Goal: Task Accomplishment & Management: Complete application form

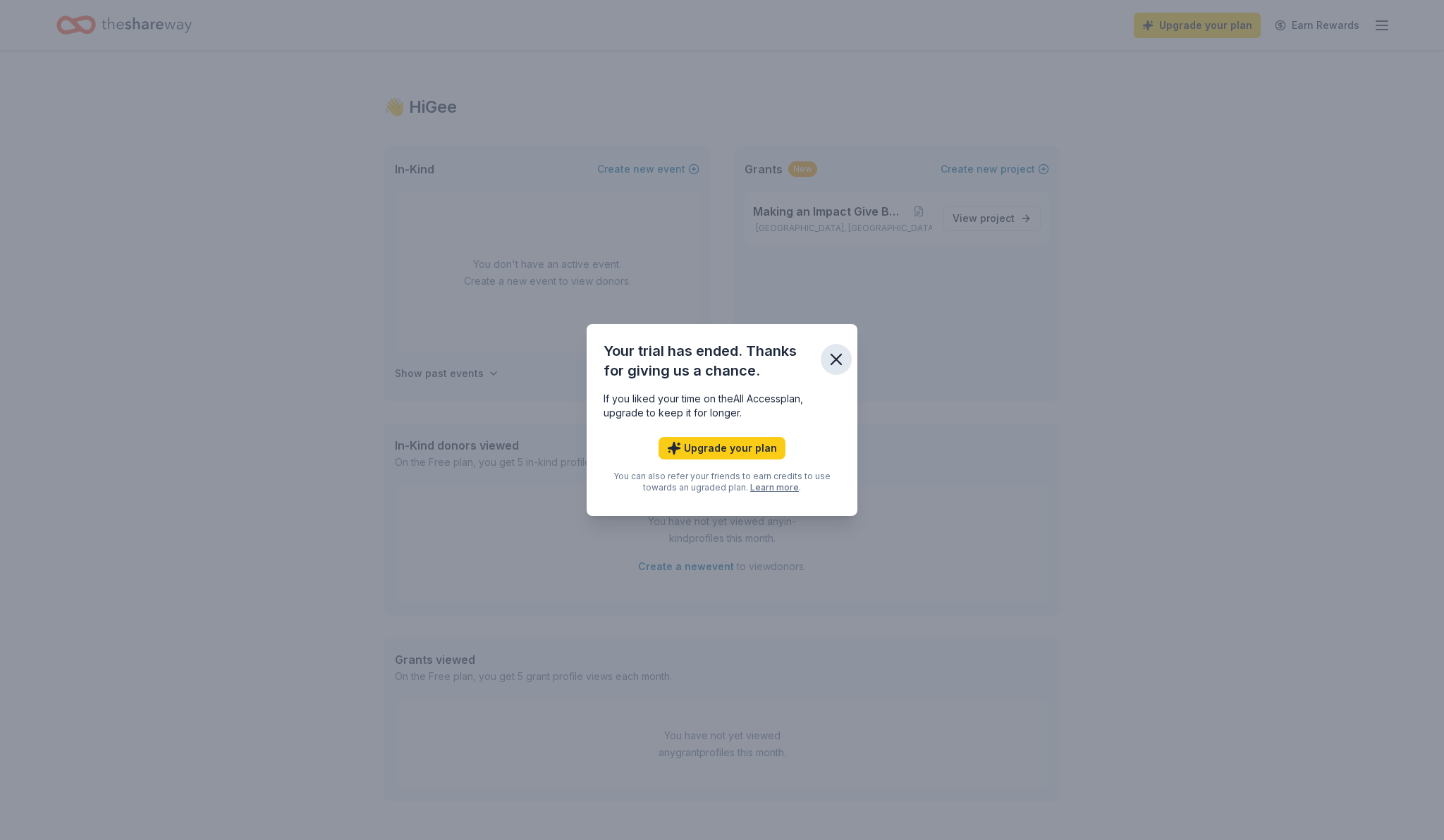
click at [836, 359] on icon "button" at bounding box center [837, 359] width 10 height 10
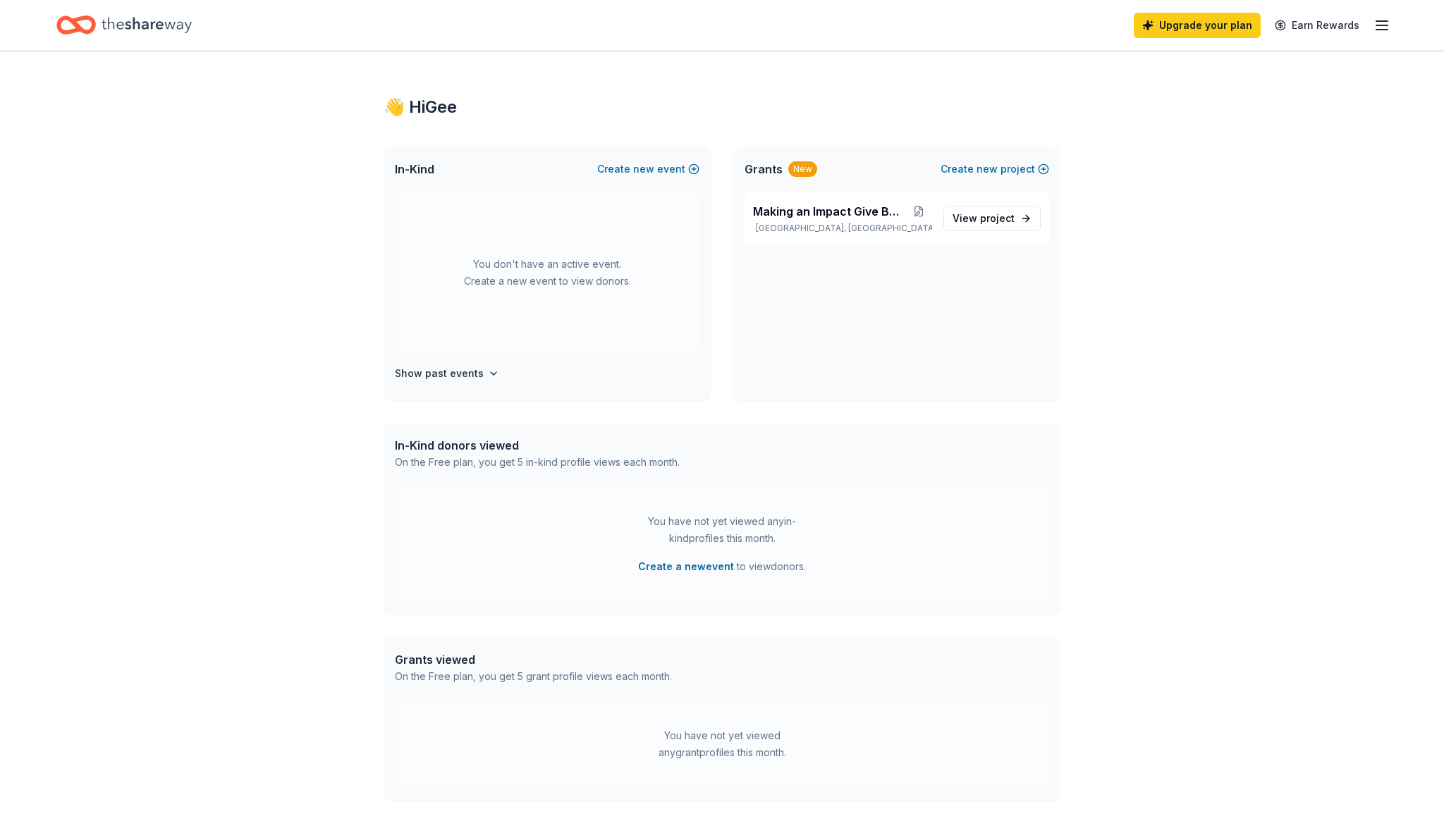
click at [1379, 23] on icon "button" at bounding box center [1382, 25] width 17 height 17
click at [1130, 118] on div "👋 Hi Gee In-Kind Create new event You don't have an active event. Create a new …" at bounding box center [722, 448] width 1444 height 795
click at [858, 215] on span "Making an Impact Give Back" at bounding box center [829, 211] width 152 height 17
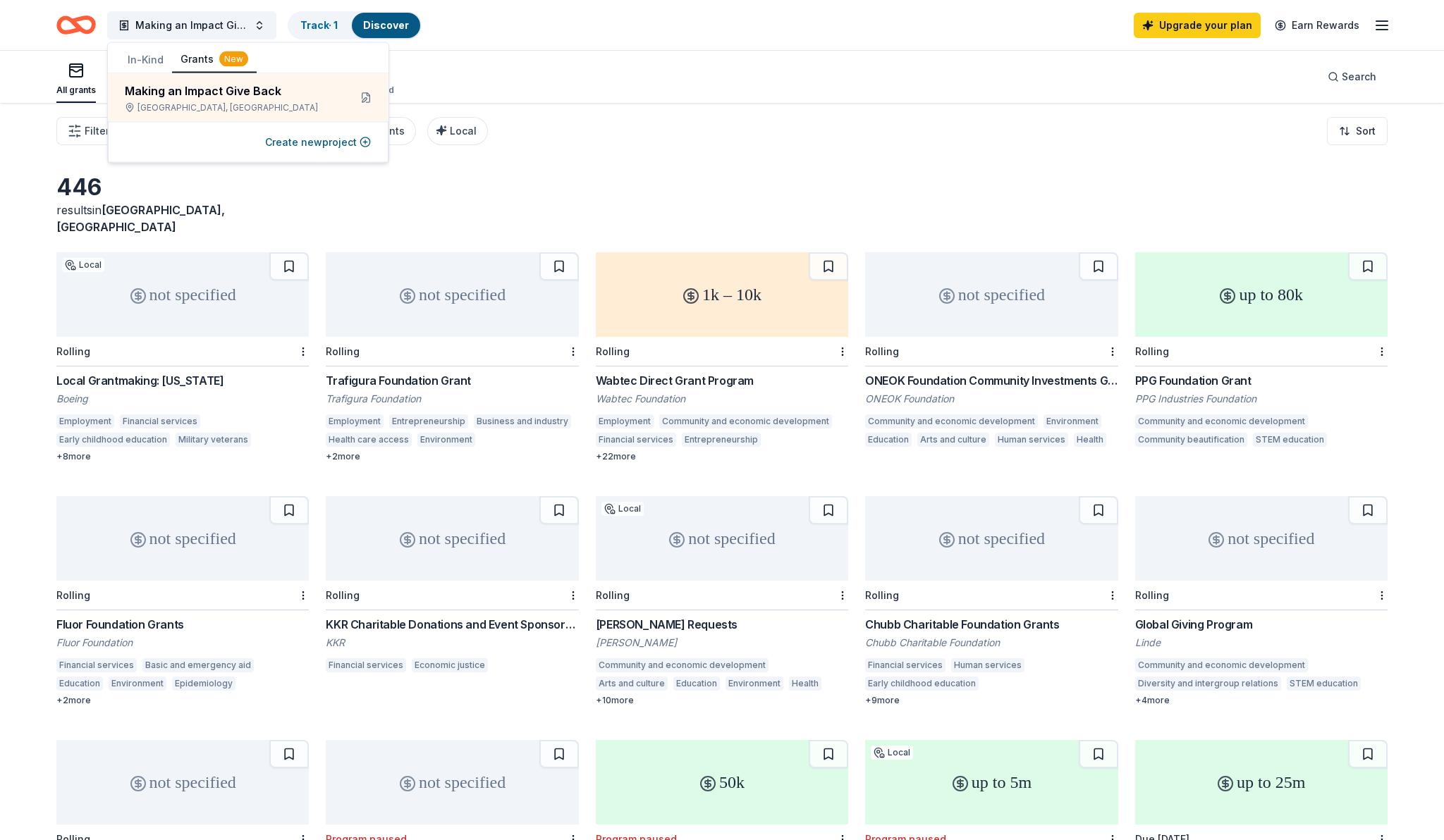
click at [389, 175] on div "446 results in [GEOGRAPHIC_DATA], [GEOGRAPHIC_DATA]" at bounding box center [722, 204] width 1331 height 62
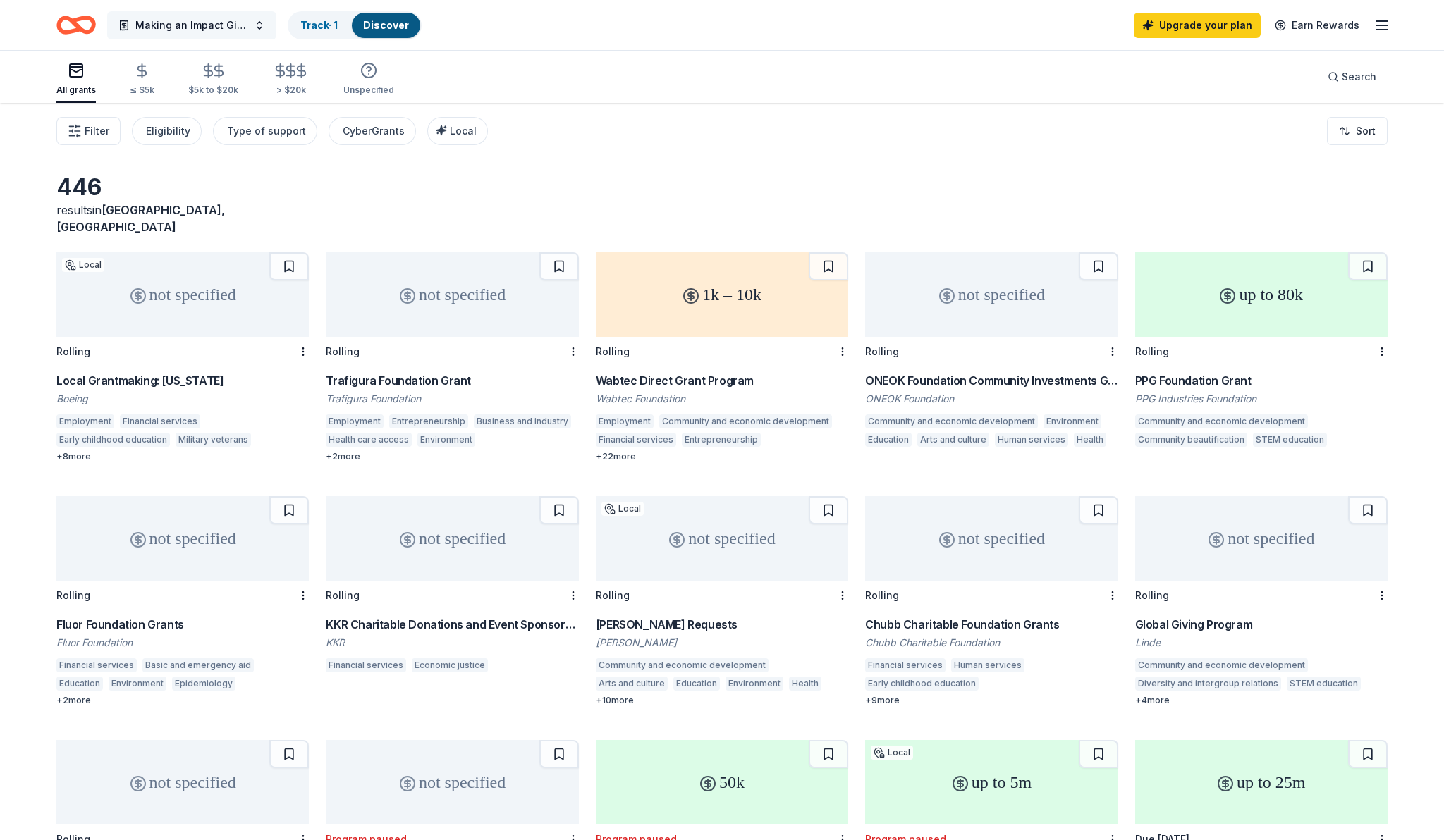
click at [264, 36] on button "Making an Impact Give Back" at bounding box center [192, 25] width 169 height 28
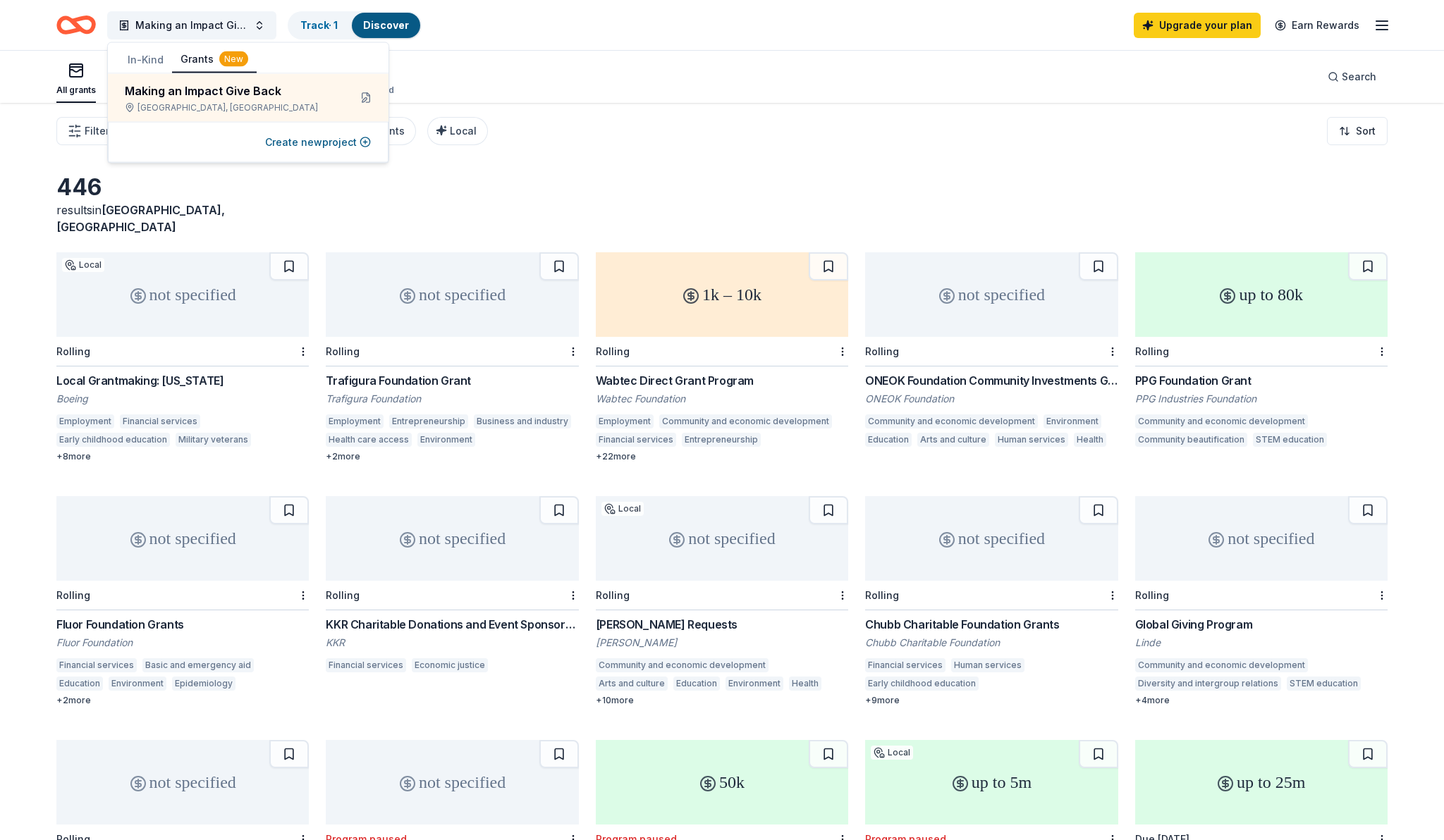
click at [586, 147] on div "Filter Eligibility Type of support CyberGrants Local Sort" at bounding box center [722, 131] width 1444 height 57
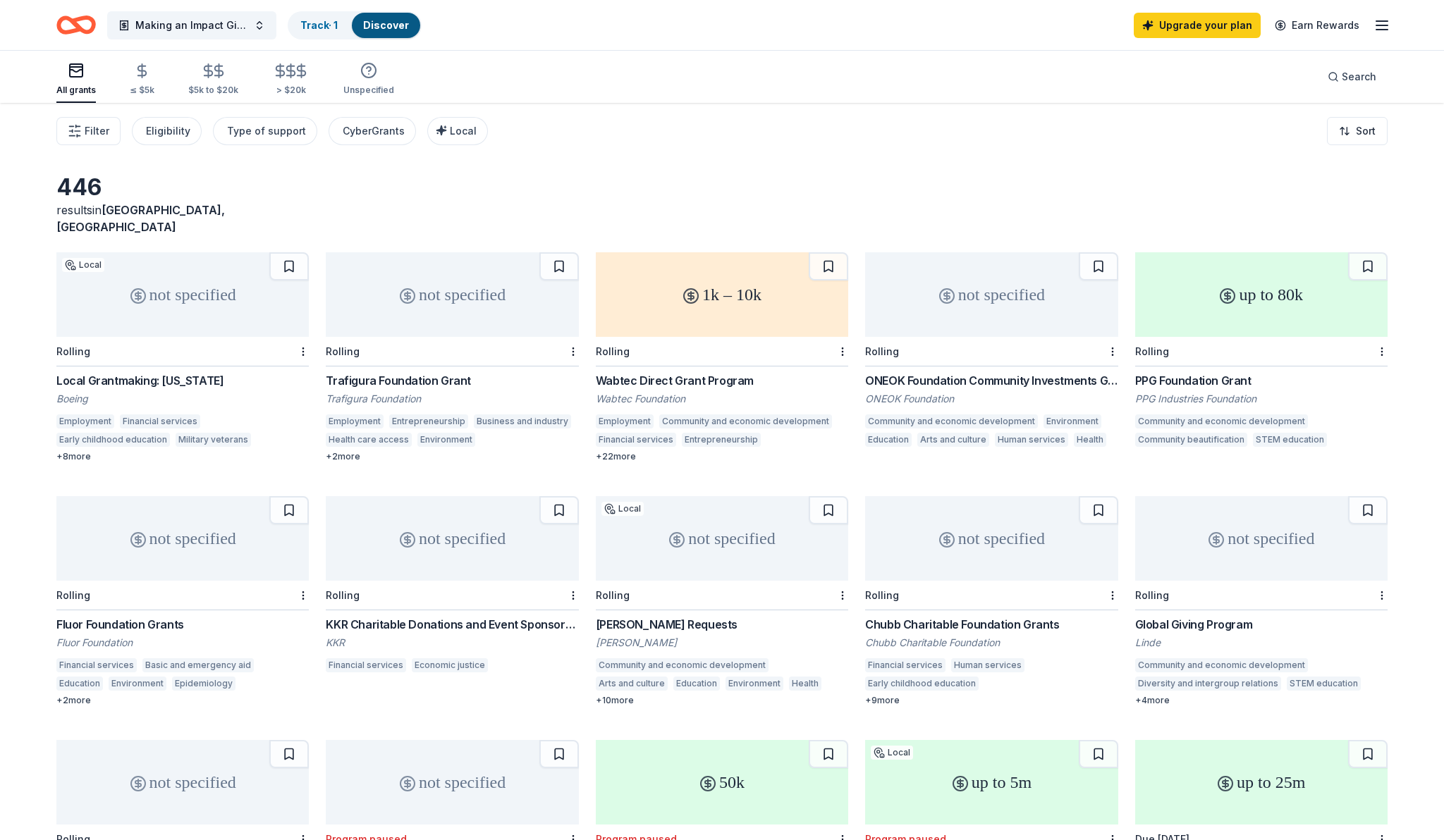
click at [1376, 35] on div "Upgrade your plan Earn Rewards" at bounding box center [1262, 25] width 256 height 33
click at [1377, 32] on icon "button" at bounding box center [1382, 25] width 17 height 17
click at [1377, 30] on line "button" at bounding box center [1382, 30] width 12 height 0
click at [87, 25] on icon "Home" at bounding box center [76, 25] width 39 height 33
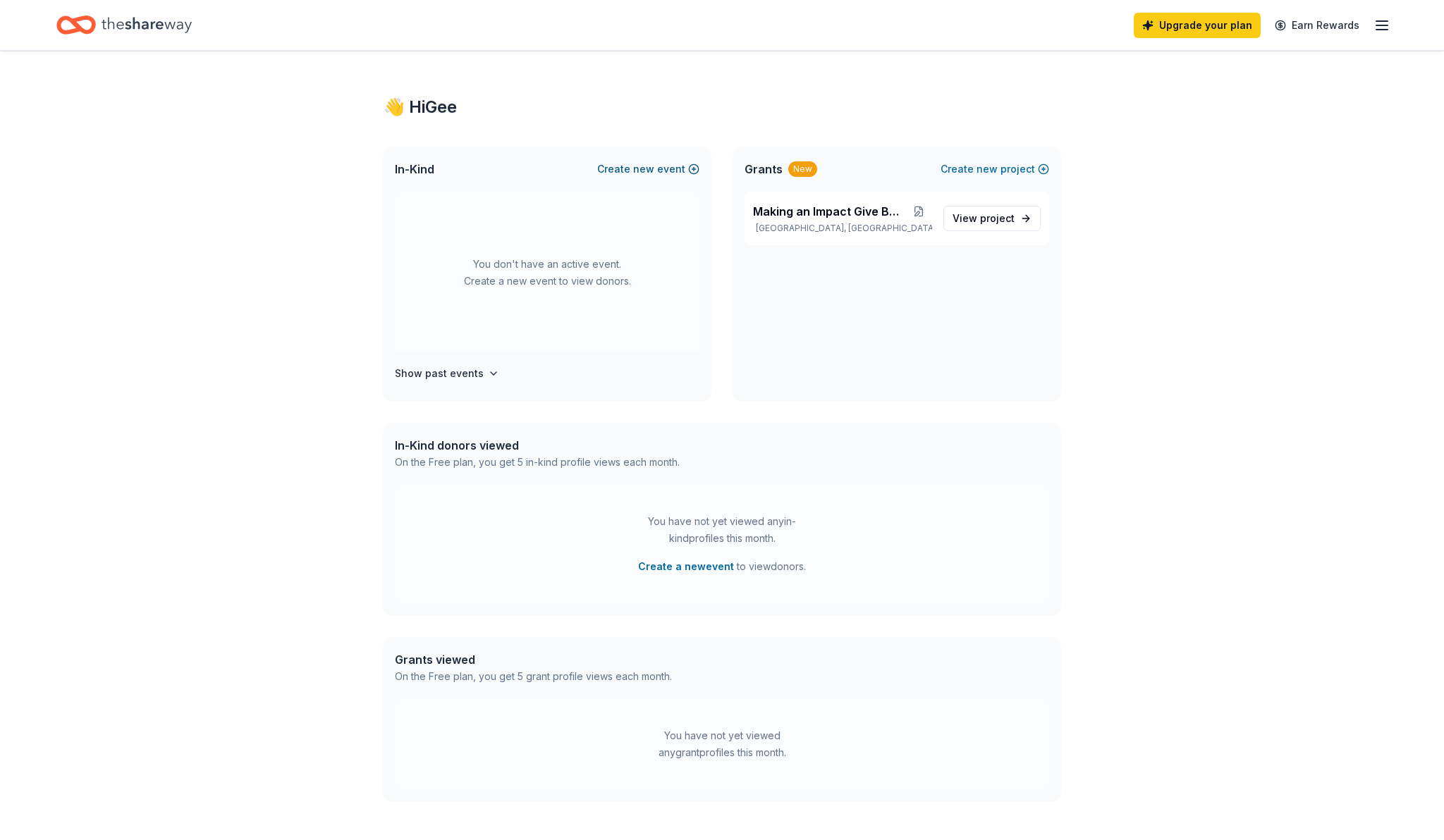
click at [640, 168] on span "new" at bounding box center [644, 168] width 21 height 17
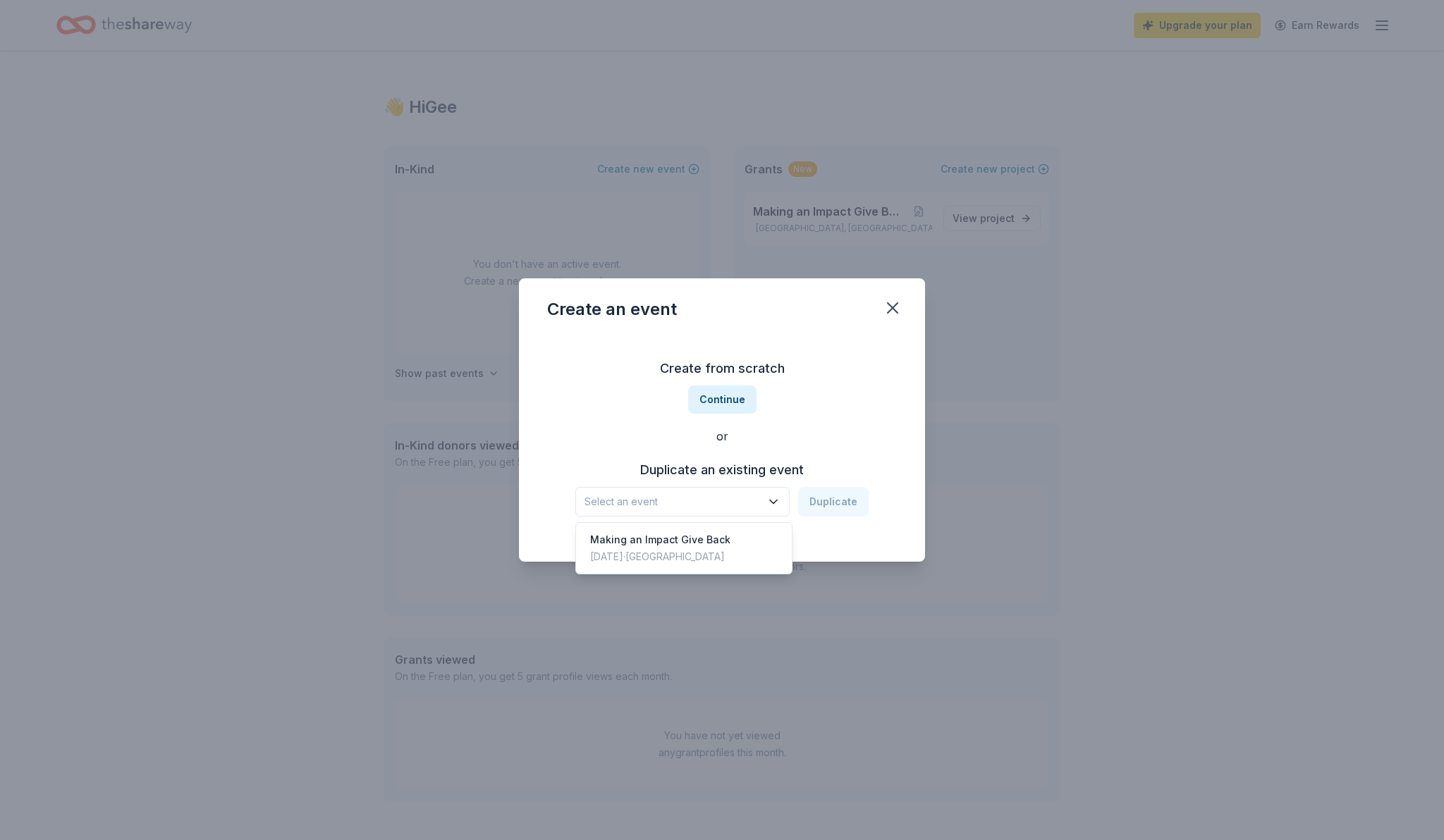
click at [748, 502] on span "Select an event" at bounding box center [673, 502] width 177 height 17
click at [727, 542] on div "Making an Impact Give Back [DATE] · [GEOGRAPHIC_DATA]" at bounding box center [684, 548] width 210 height 45
click at [737, 400] on button "Continue" at bounding box center [723, 399] width 68 height 28
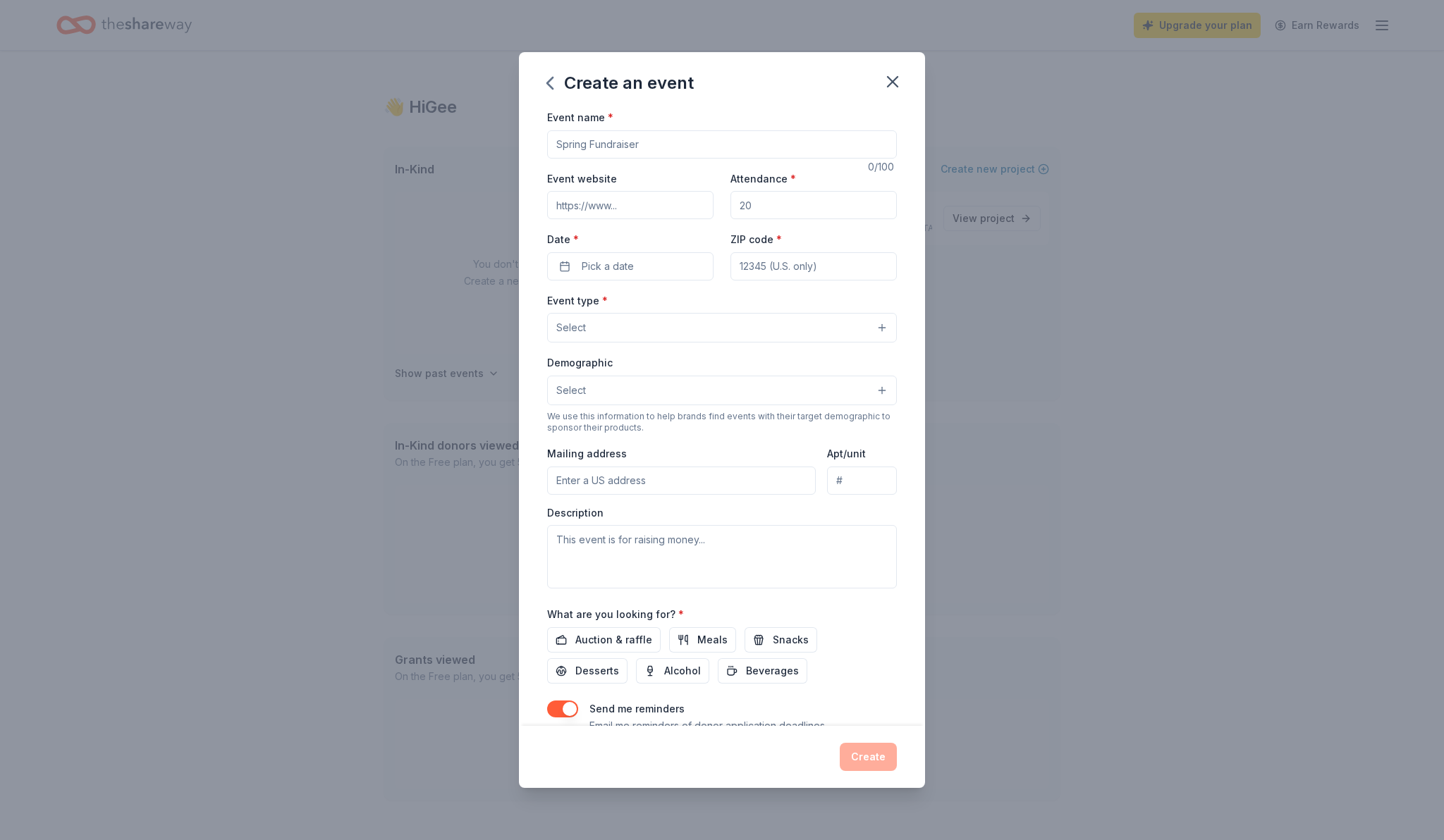
click at [613, 155] on input "Event name *" at bounding box center [722, 144] width 350 height 28
type input "Each One Feed One"
click at [617, 205] on input "Event website" at bounding box center [630, 205] width 166 height 28
type input "[DOMAIN_NAME]"
click at [767, 207] on input "Attendance *" at bounding box center [814, 205] width 166 height 28
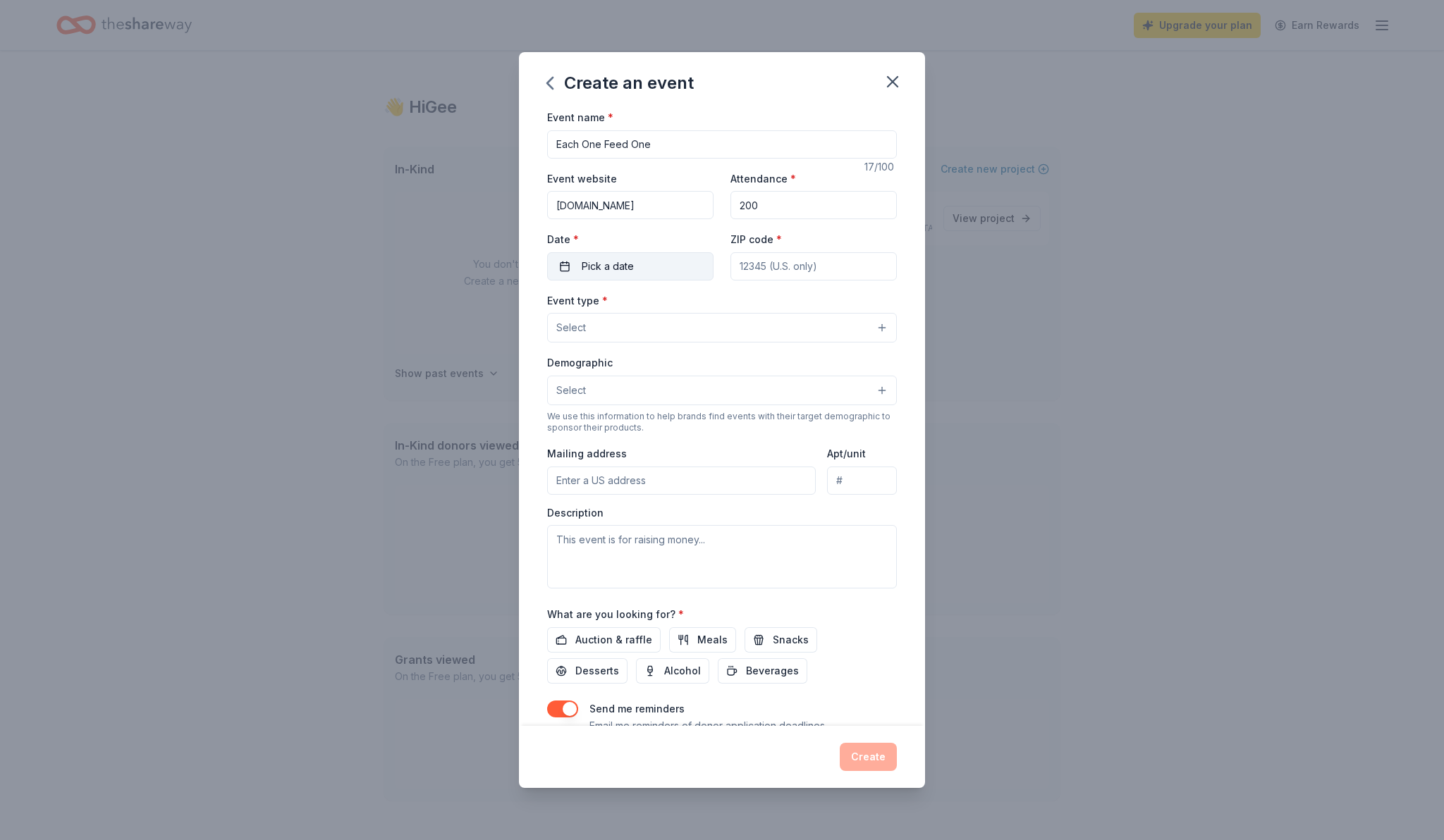
type input "200"
click at [610, 269] on span "Pick a date" at bounding box center [608, 266] width 52 height 17
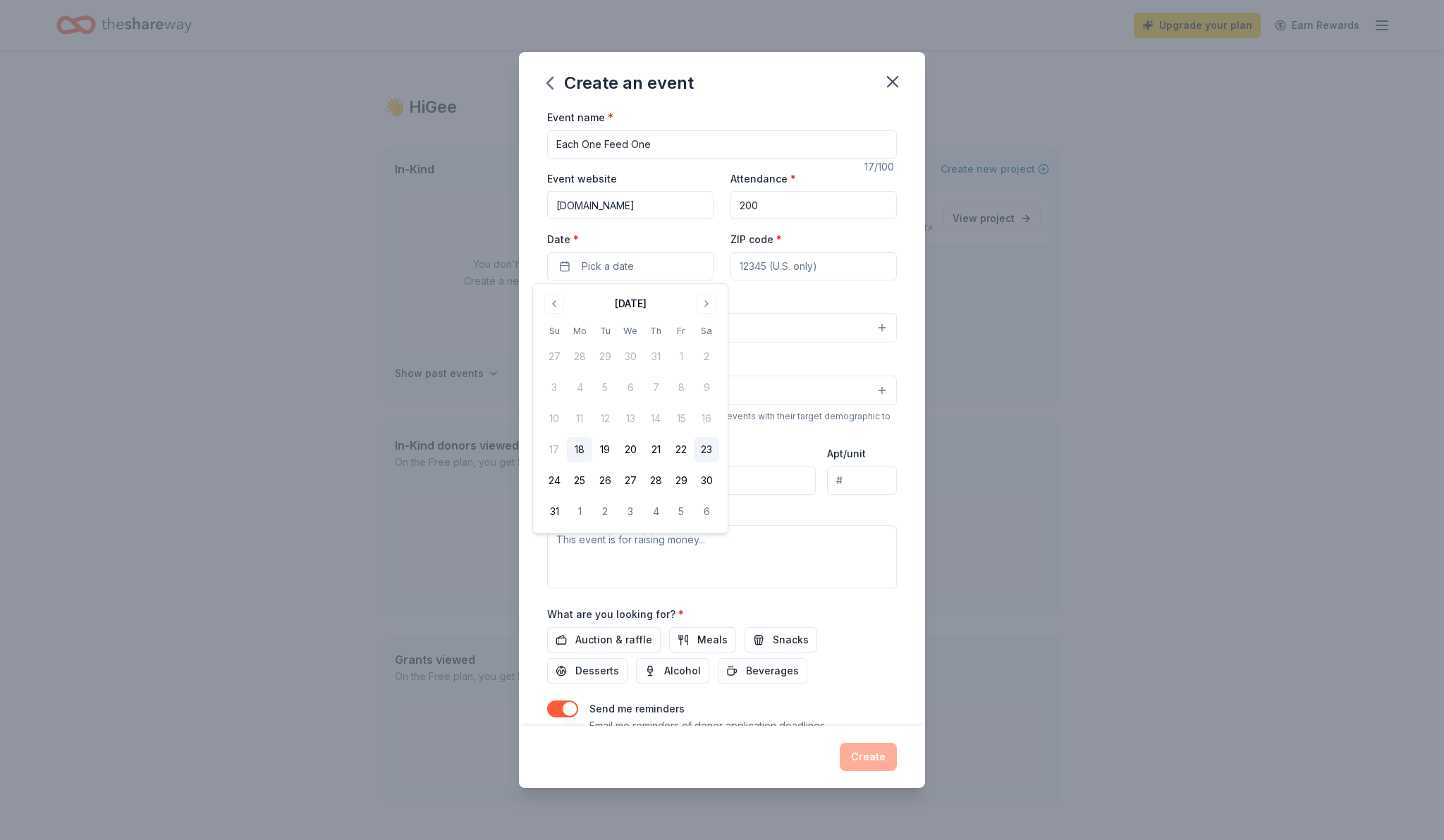
click at [707, 449] on button "23" at bounding box center [706, 449] width 25 height 25
click at [811, 303] on div "Event type * Select" at bounding box center [722, 317] width 350 height 52
click at [745, 347] on div "Event type * Select Demographic Select We use this information to help brands f…" at bounding box center [722, 440] width 350 height 297
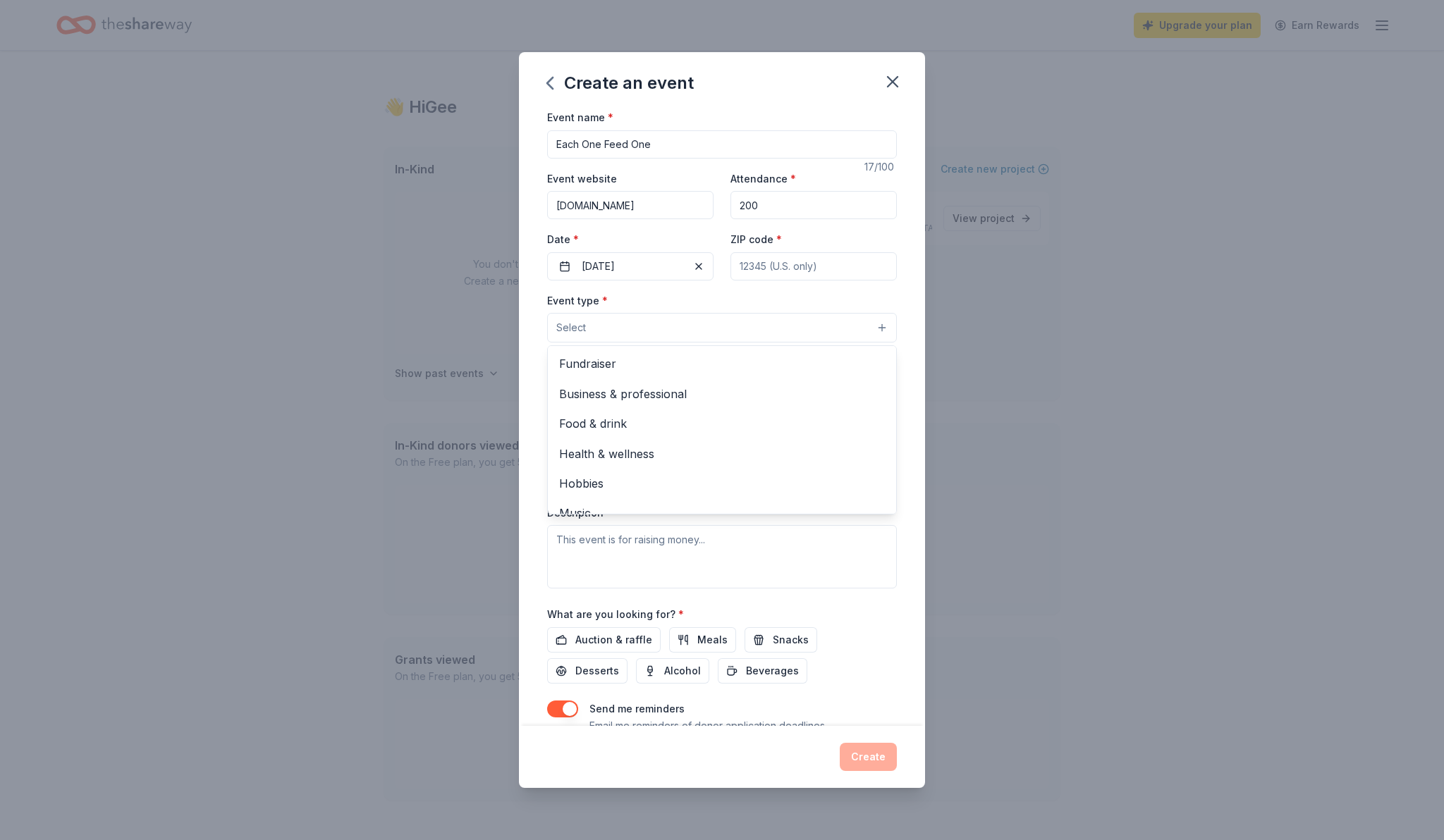
click at [752, 332] on button "Select" at bounding box center [722, 327] width 350 height 30
click at [633, 451] on span "Health & wellness" at bounding box center [722, 454] width 326 height 18
click at [906, 531] on div "Event name * Each One Feed One 17 /100 Event website [DOMAIN_NAME] Attendance *…" at bounding box center [722, 417] width 406 height 617
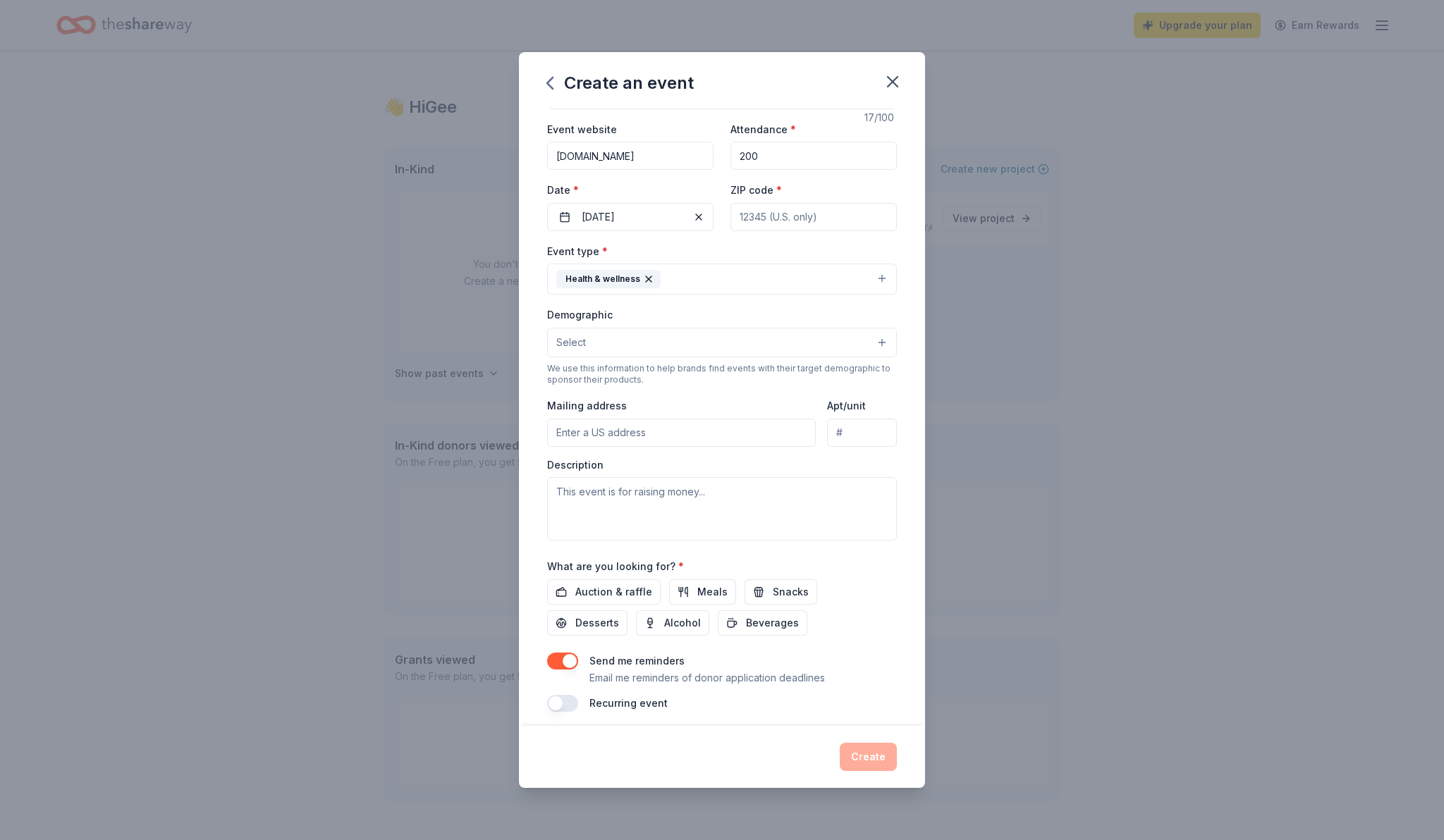
scroll to position [58, 0]
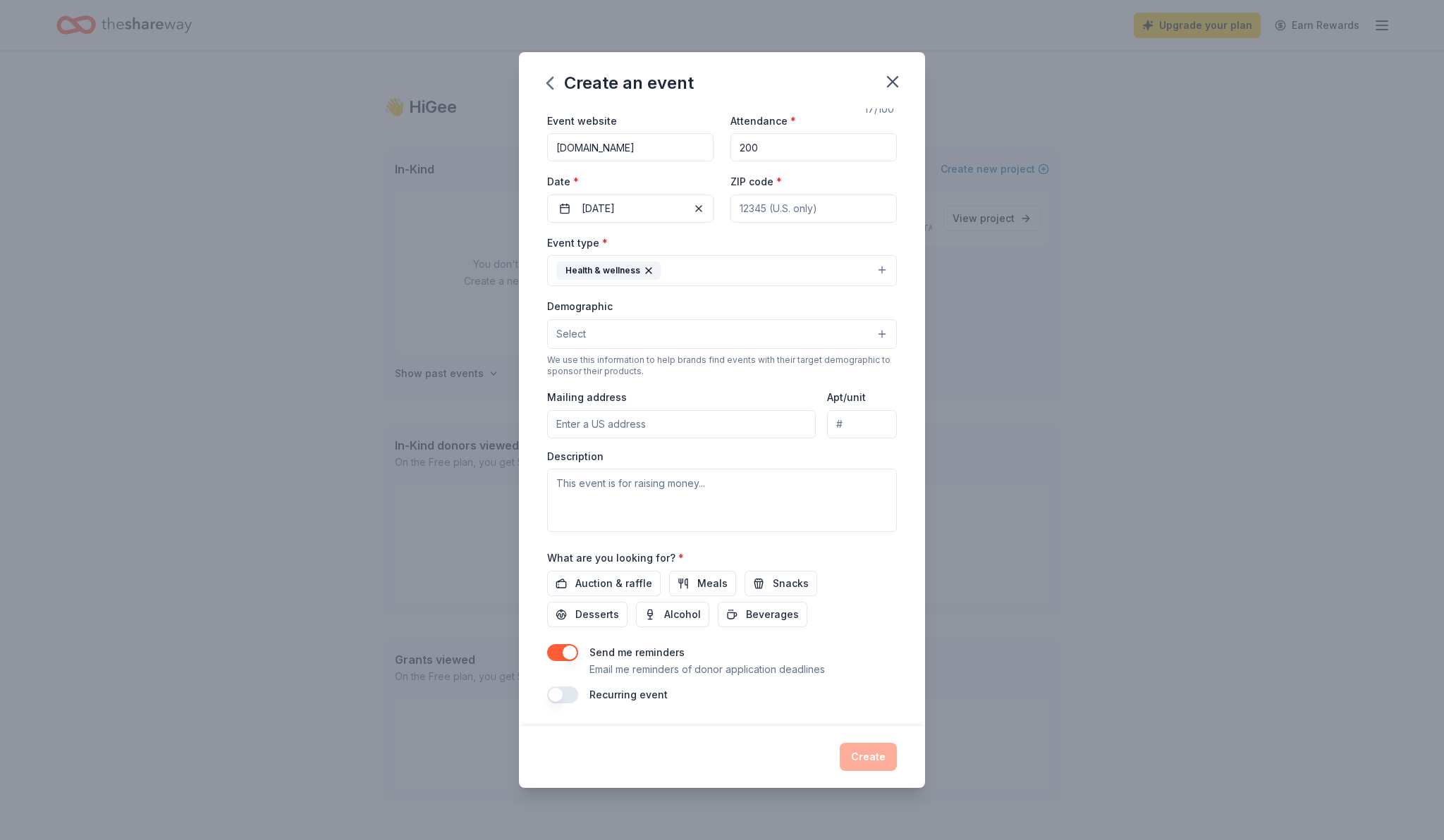
click at [738, 330] on button "Select" at bounding box center [722, 334] width 350 height 30
click at [616, 371] on span "All genders" at bounding box center [722, 370] width 326 height 18
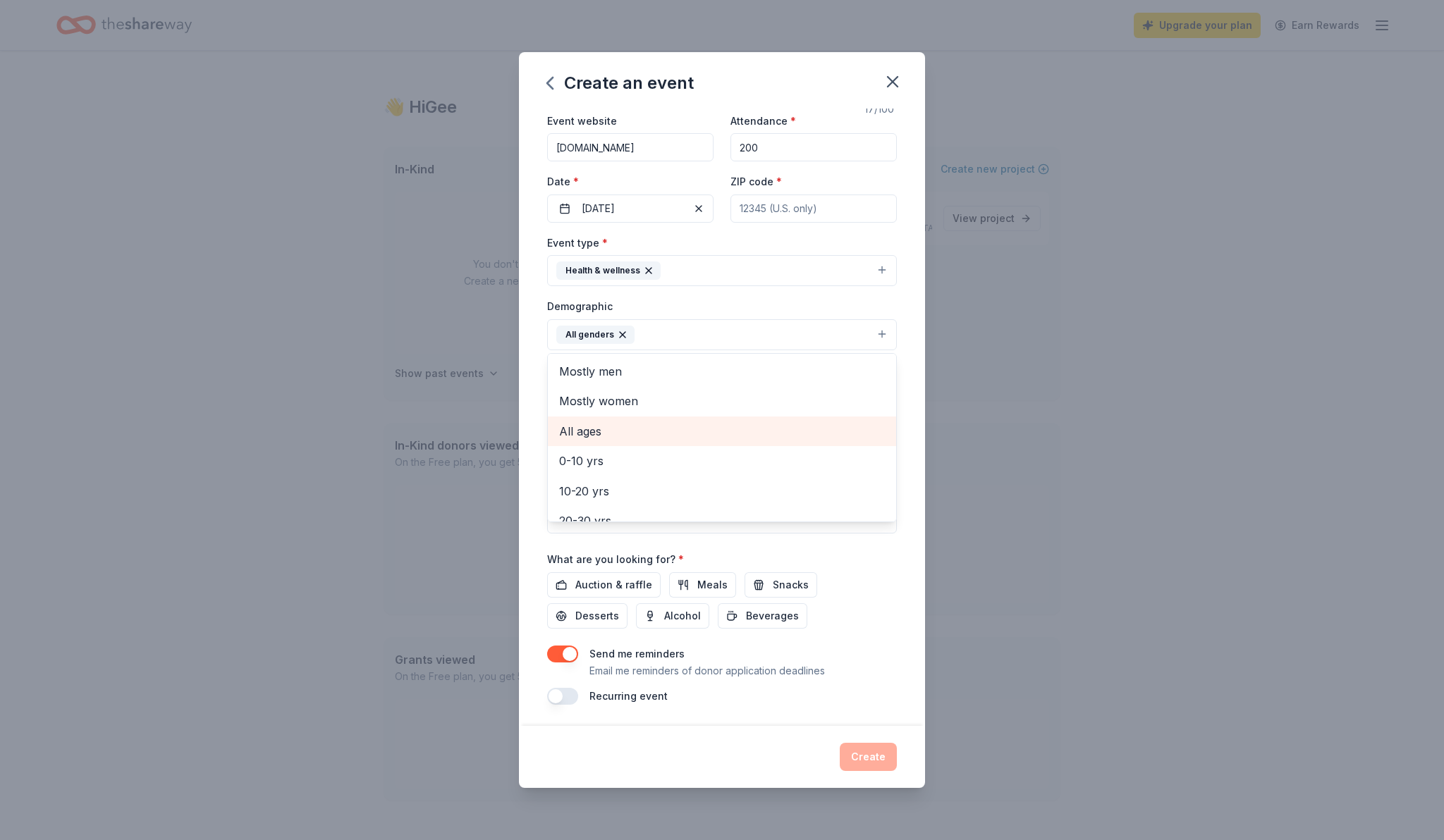
click at [597, 430] on span "All ages" at bounding box center [722, 431] width 326 height 18
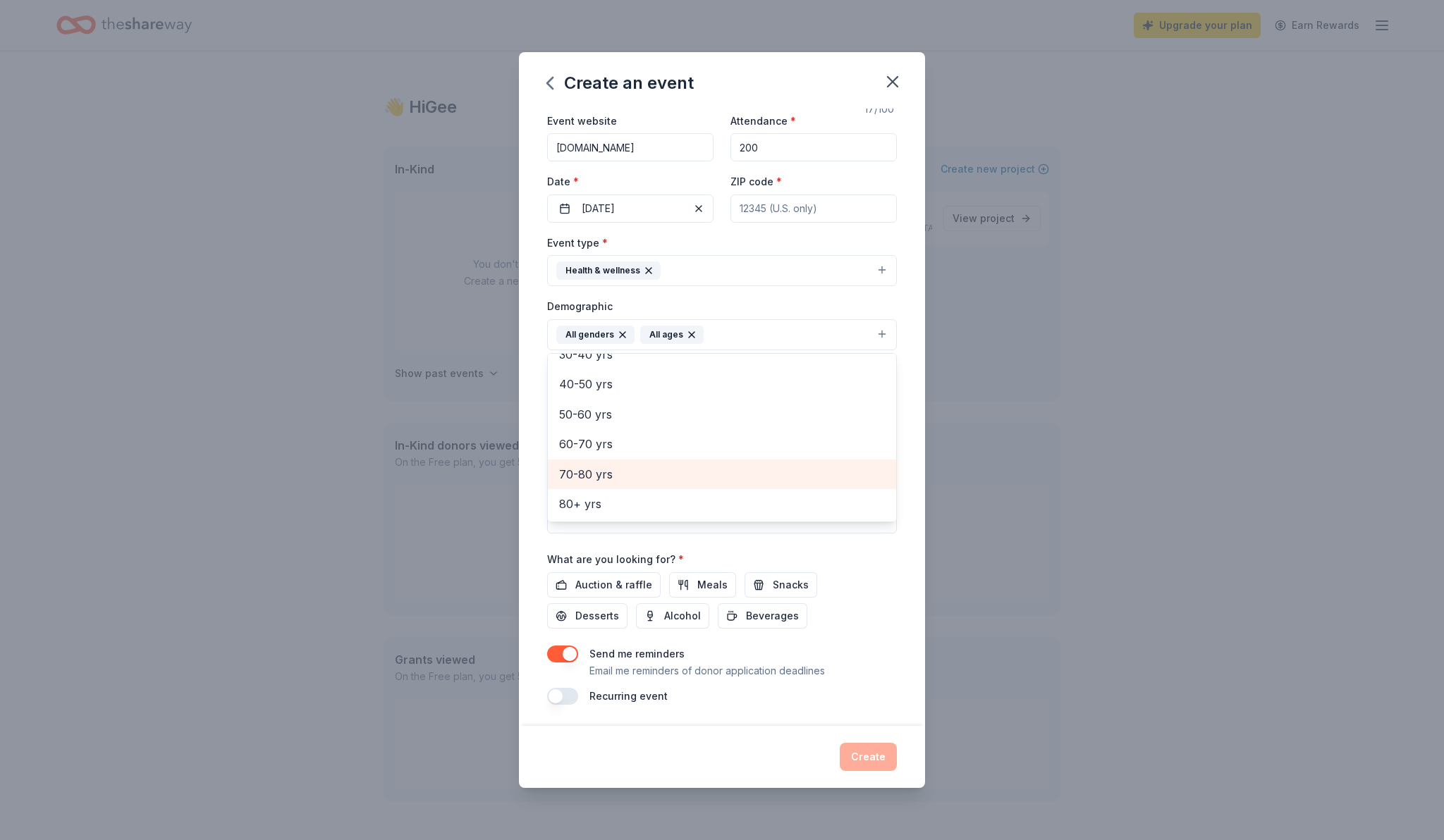
scroll to position [60, 0]
click at [805, 311] on div "Demographic All genders All ages Mostly men Mostly women 0-10 yrs 10-20 yrs 20-…" at bounding box center [722, 322] width 350 height 53
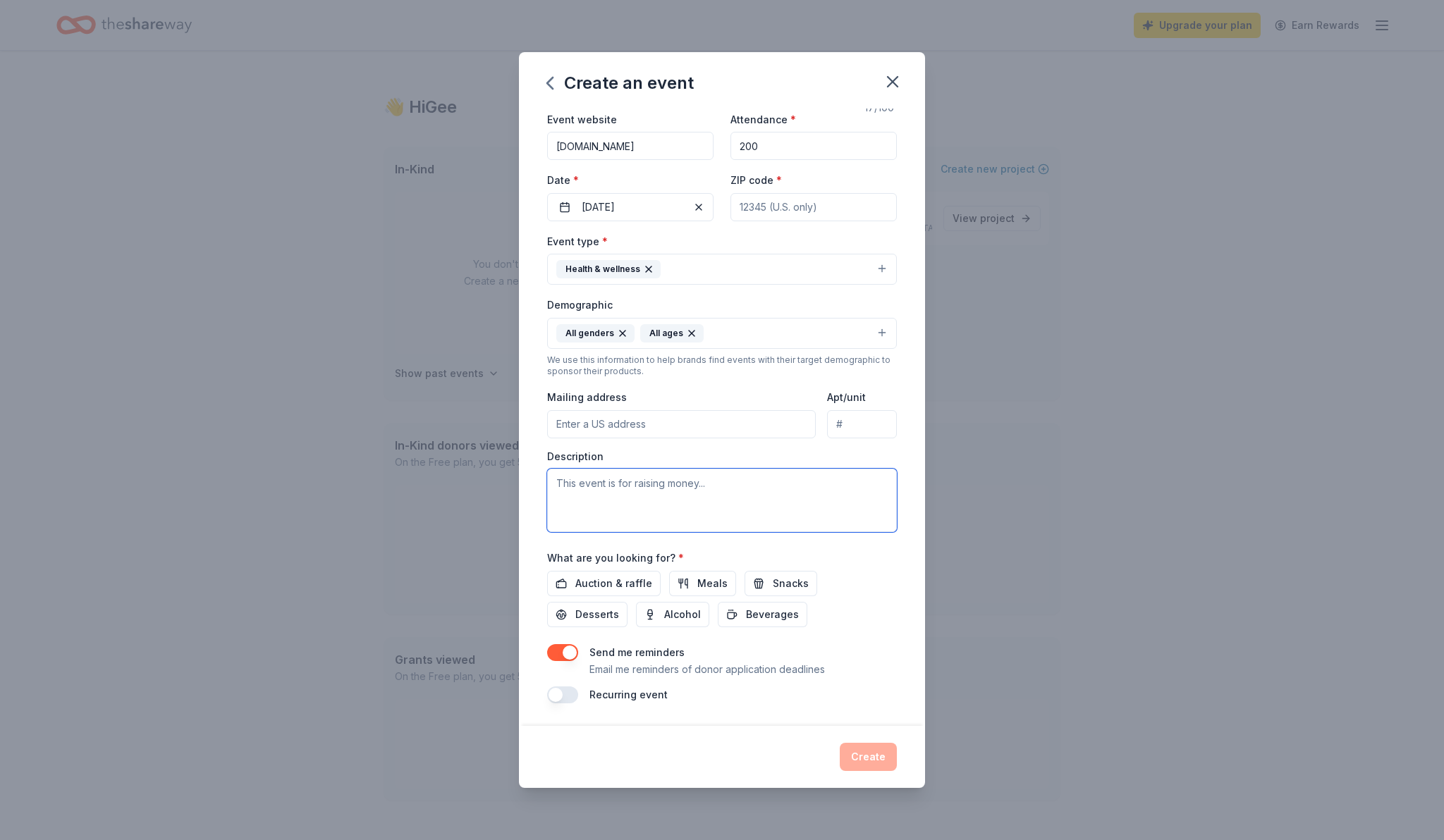
click at [686, 511] on textarea at bounding box center [722, 500] width 350 height 63
type textarea "This event is for back 2 school"
click at [758, 210] on input "ZIP code *" at bounding box center [814, 207] width 166 height 28
type input "77047"
click at [738, 646] on div "Send me reminders Email me reminders of donor application deadlines" at bounding box center [707, 661] width 235 height 34
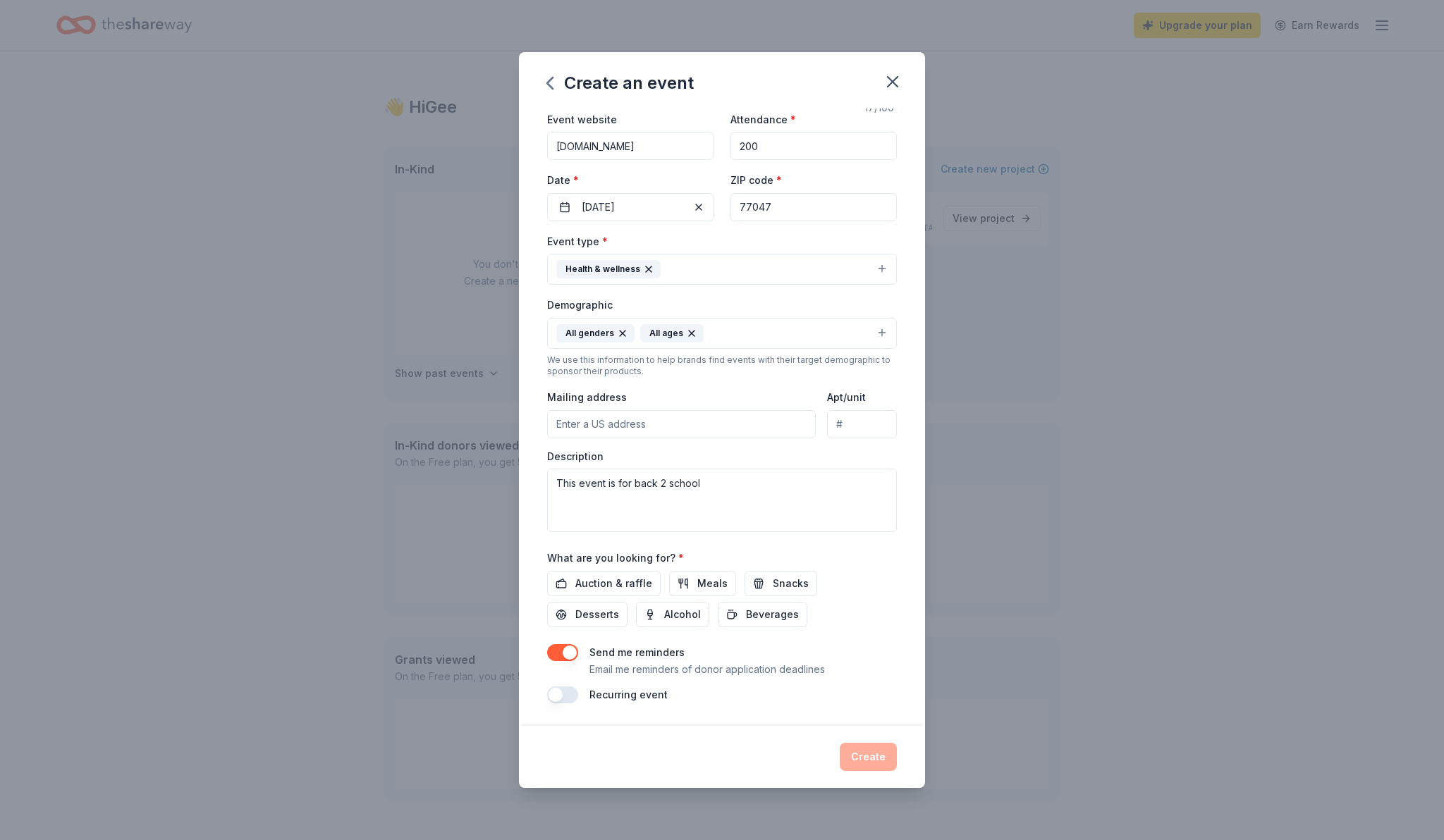
click at [665, 420] on input "Mailing address" at bounding box center [681, 424] width 269 height 28
type input "[STREET_ADDRESS]"
click at [708, 579] on span "Meals" at bounding box center [713, 583] width 31 height 17
click at [863, 763] on button "Create" at bounding box center [868, 757] width 57 height 28
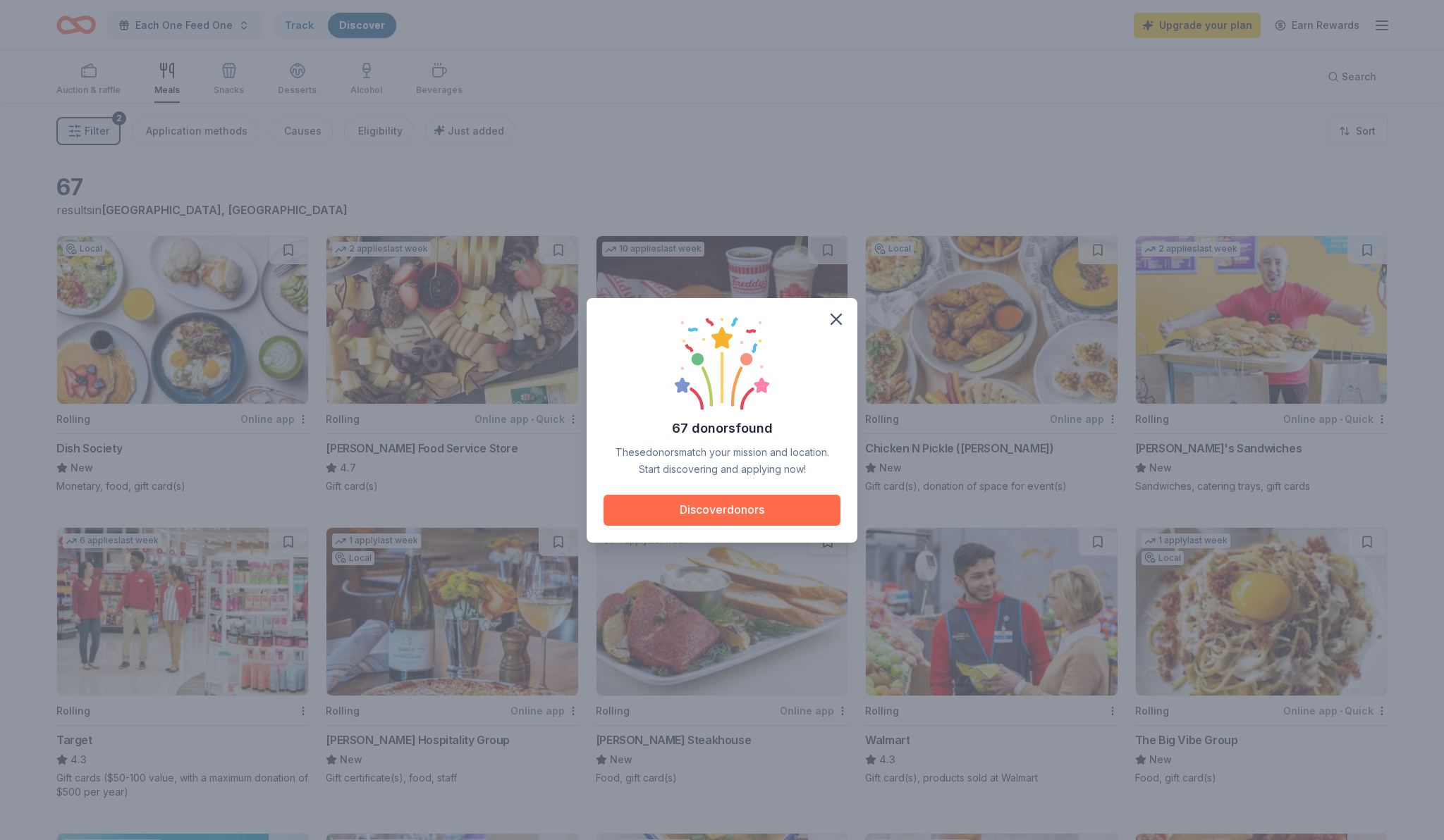
click at [715, 522] on button "Discover donors" at bounding box center [722, 510] width 237 height 31
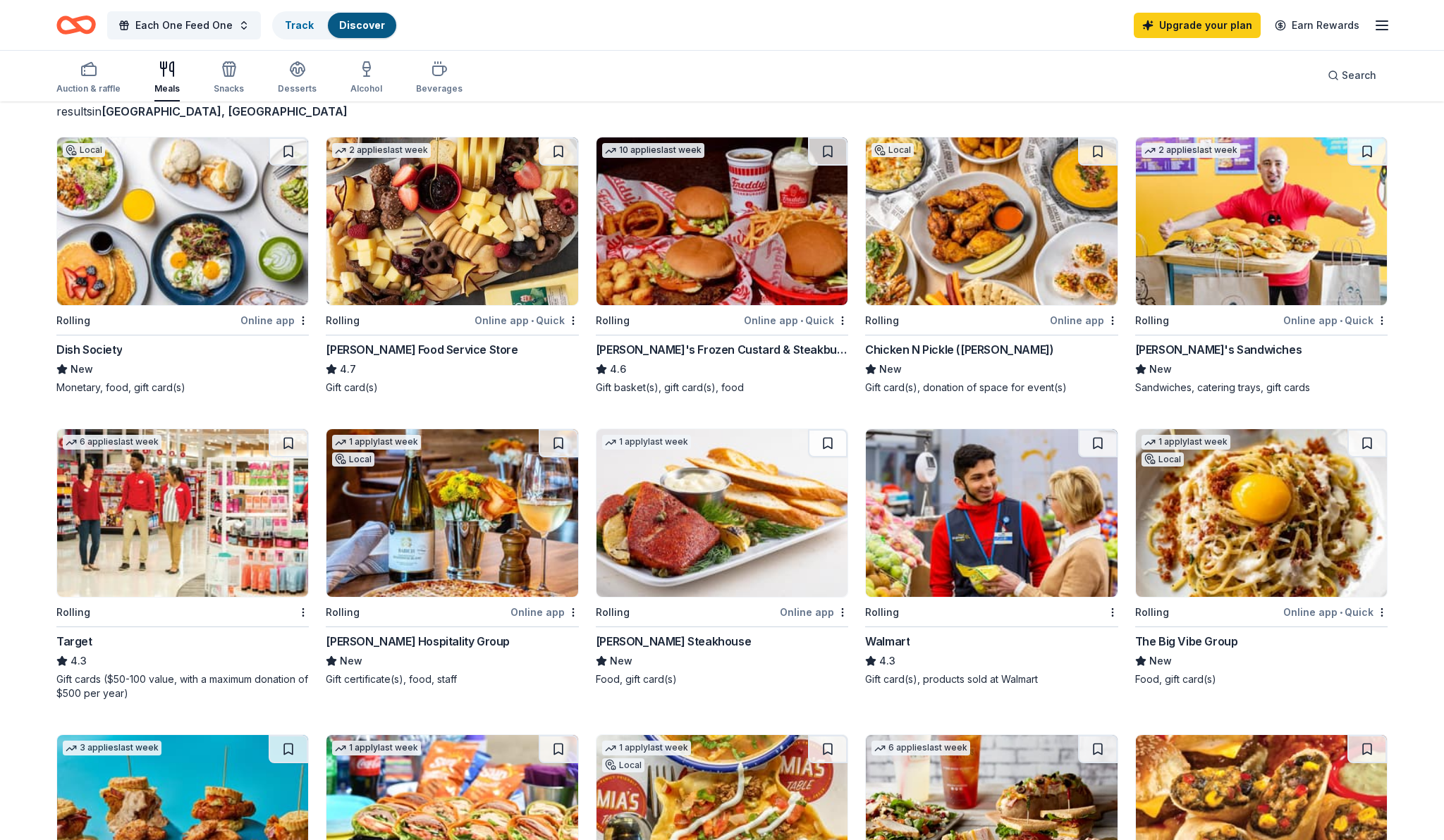
scroll to position [102, 0]
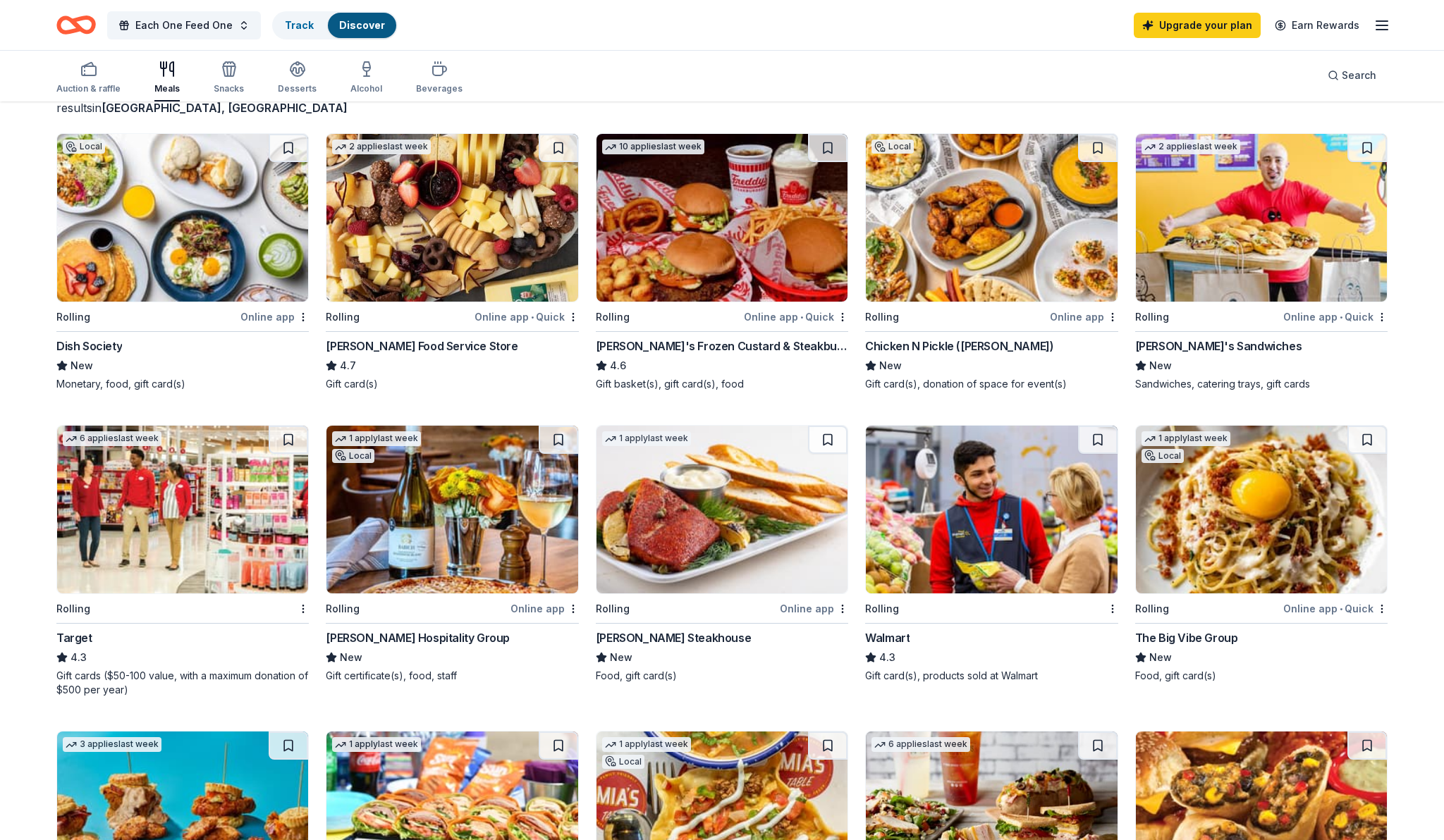
click at [940, 500] on img at bounding box center [991, 509] width 251 height 168
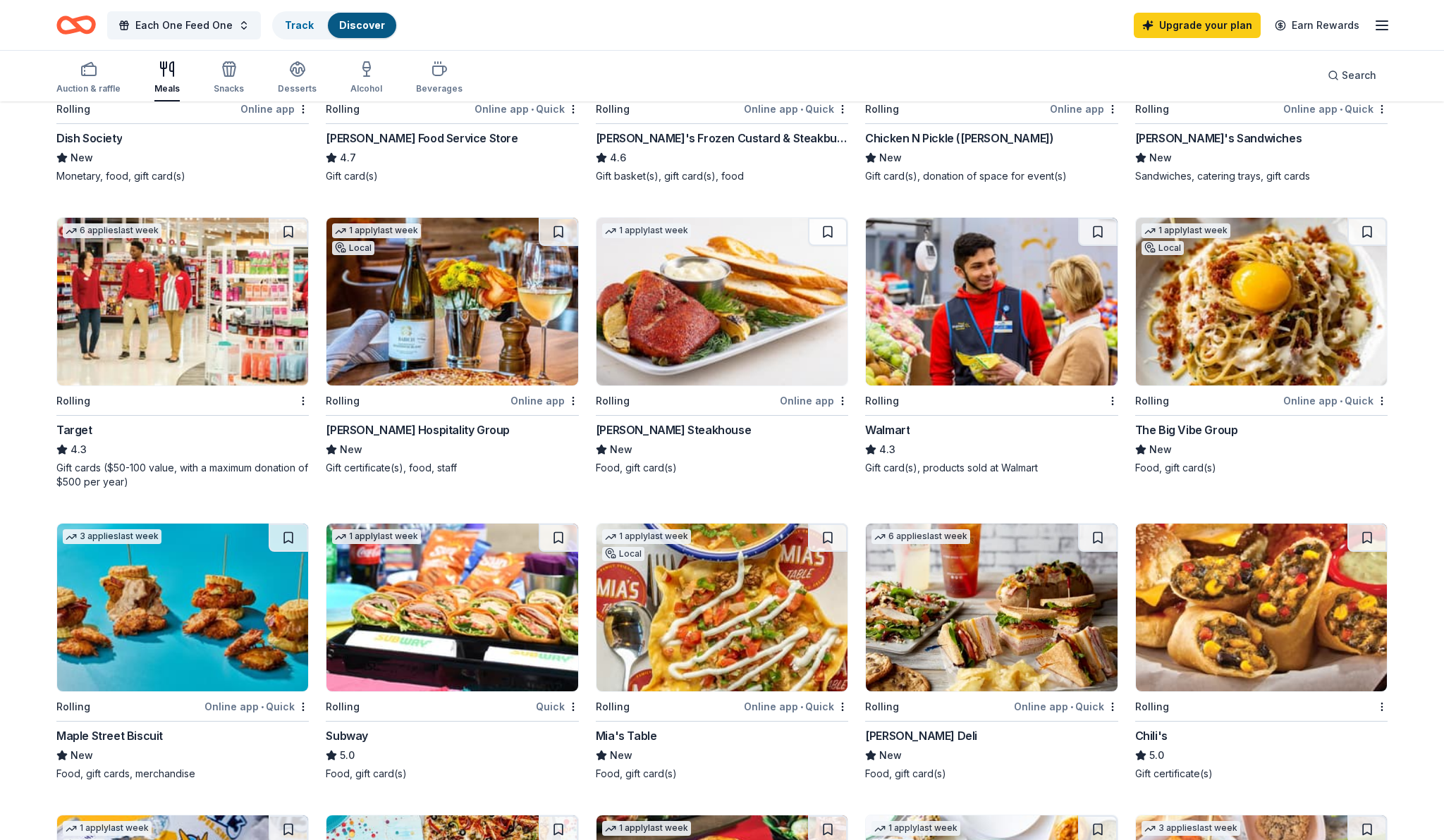
scroll to position [0, 0]
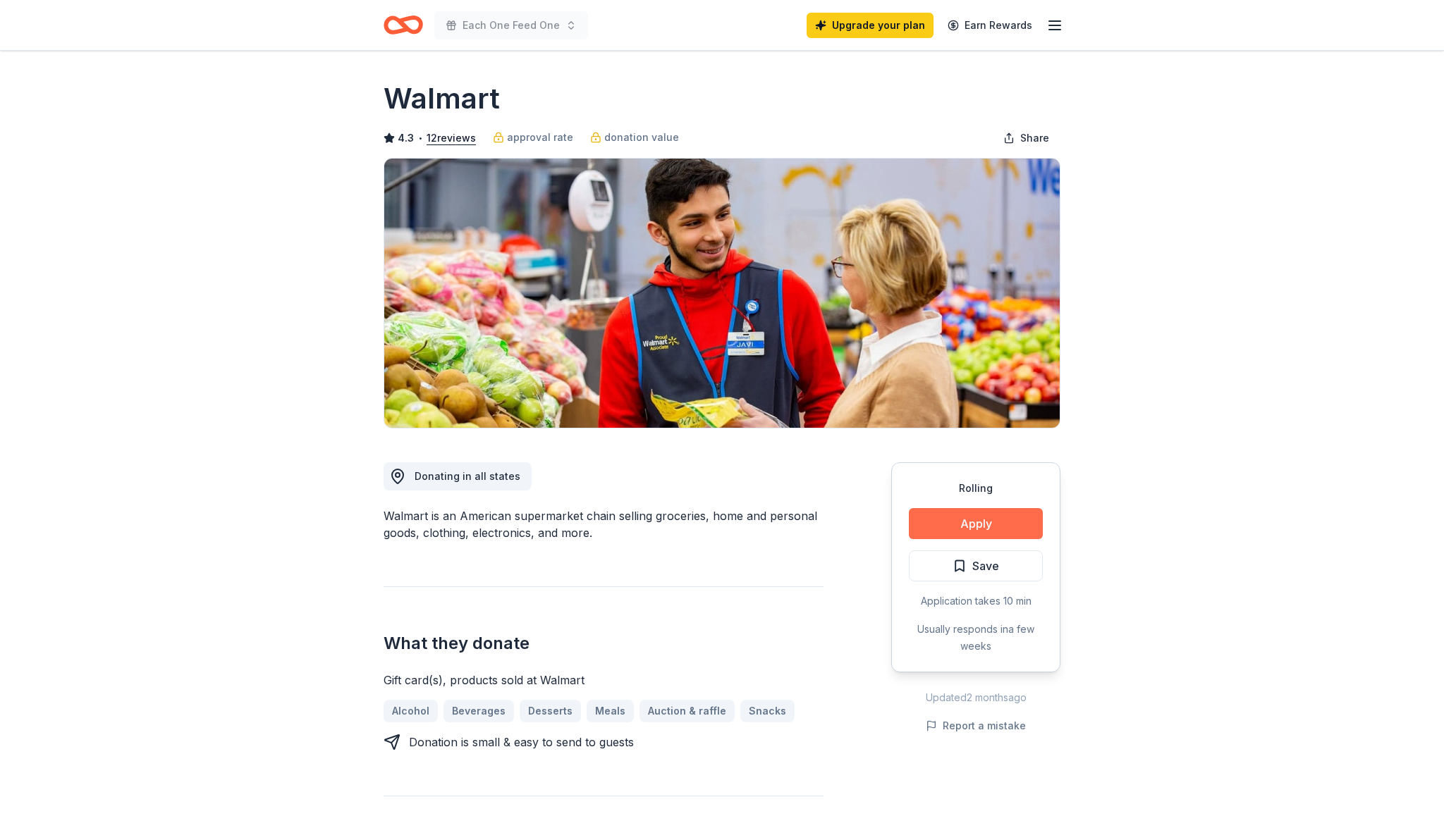
click at [1002, 520] on button "Apply" at bounding box center [975, 523] width 134 height 31
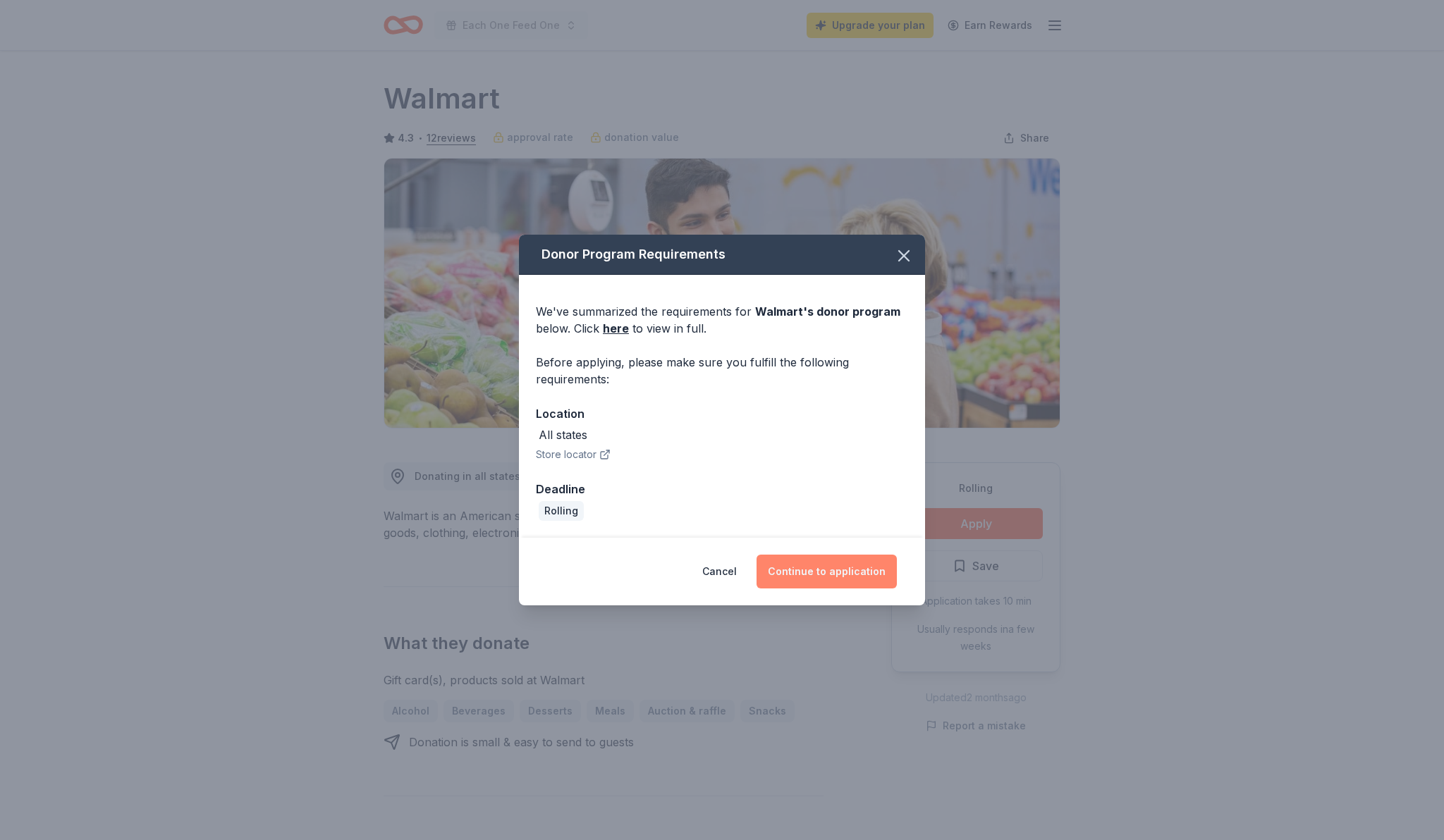
click at [834, 573] on button "Continue to application" at bounding box center [827, 571] width 140 height 34
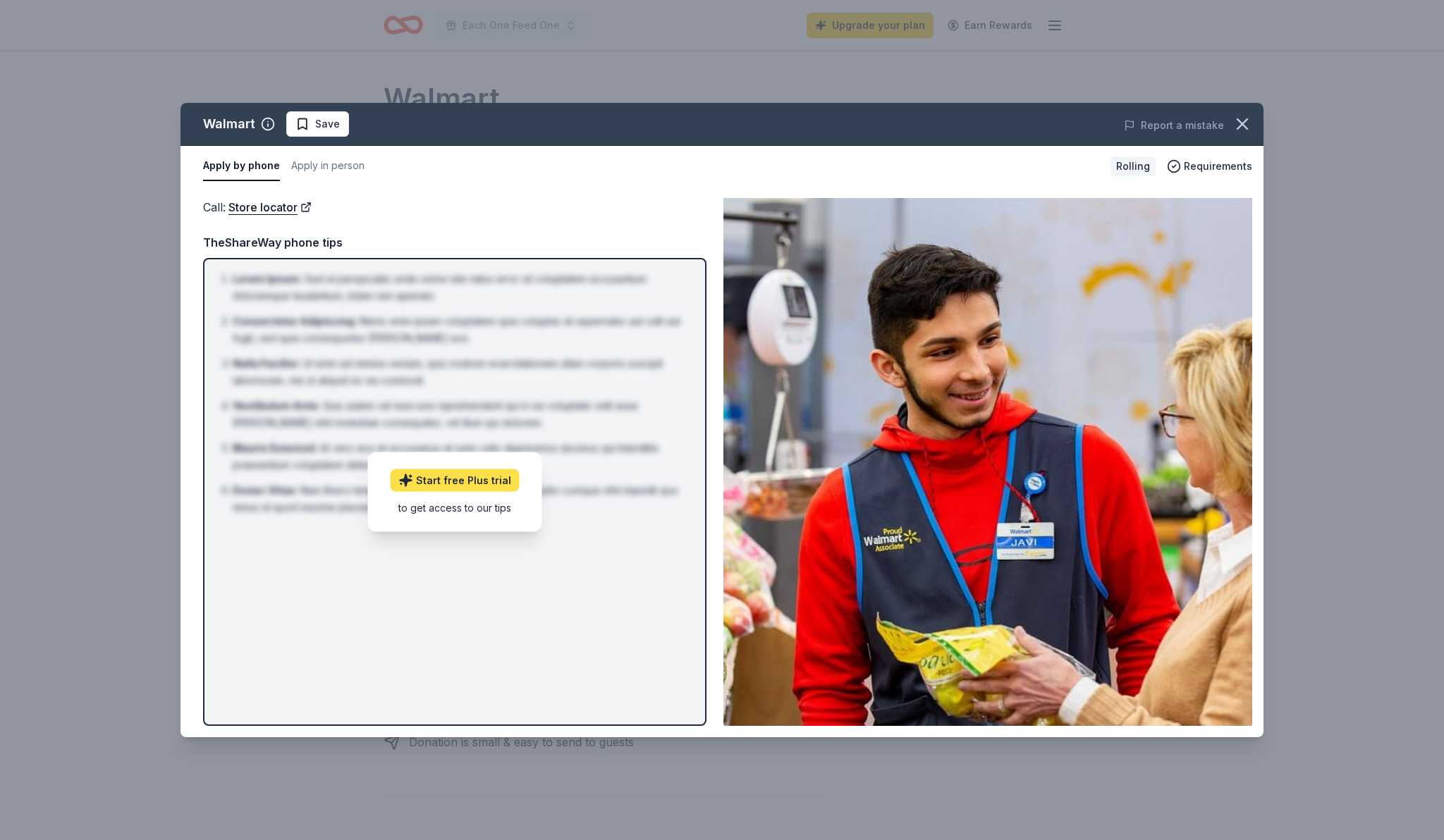
click at [481, 480] on link "Start free Plus trial" at bounding box center [455, 480] width 129 height 23
click at [318, 161] on button "Apply in person" at bounding box center [328, 166] width 73 height 30
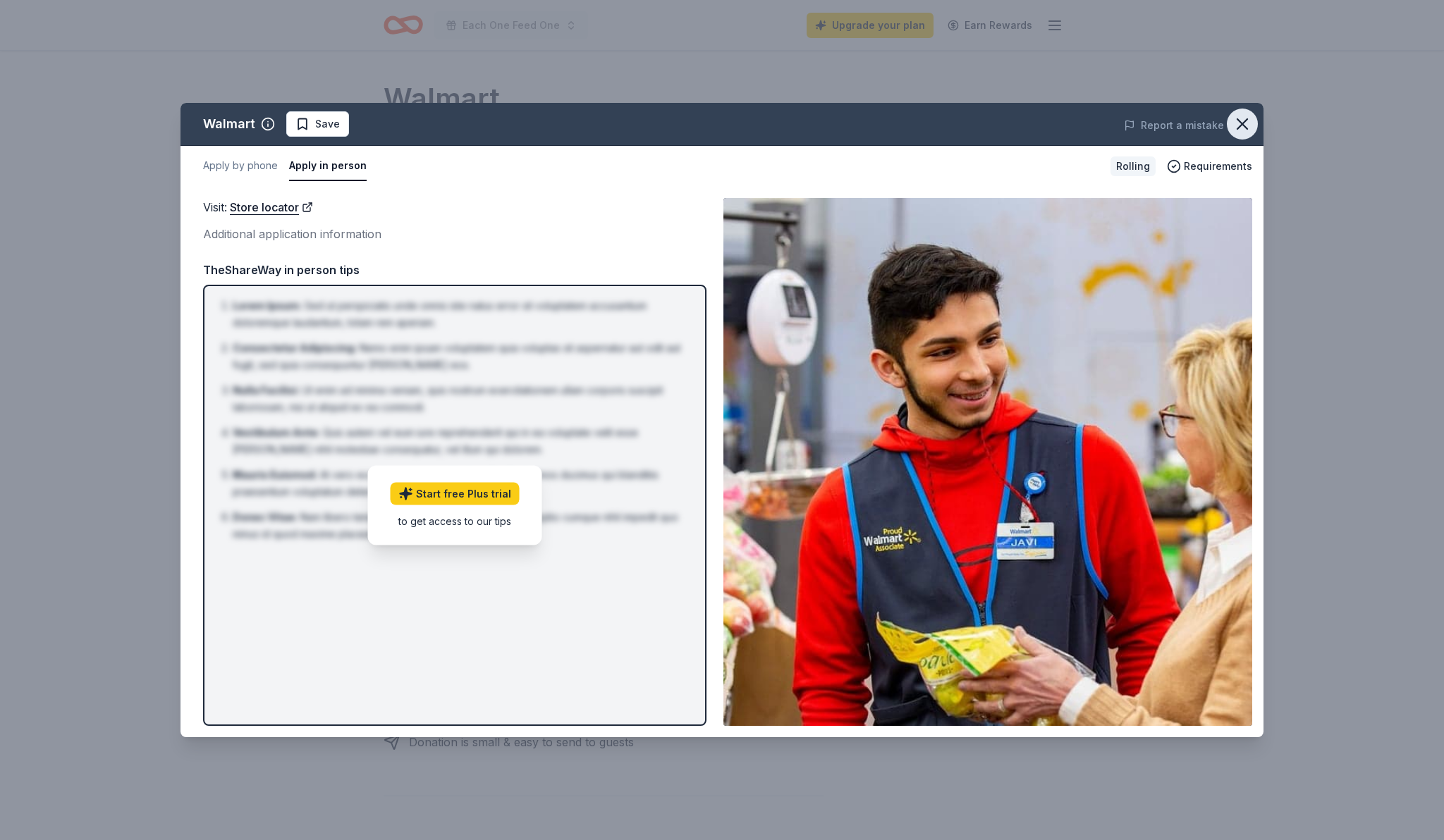
click at [1243, 122] on icon "button" at bounding box center [1242, 123] width 20 height 20
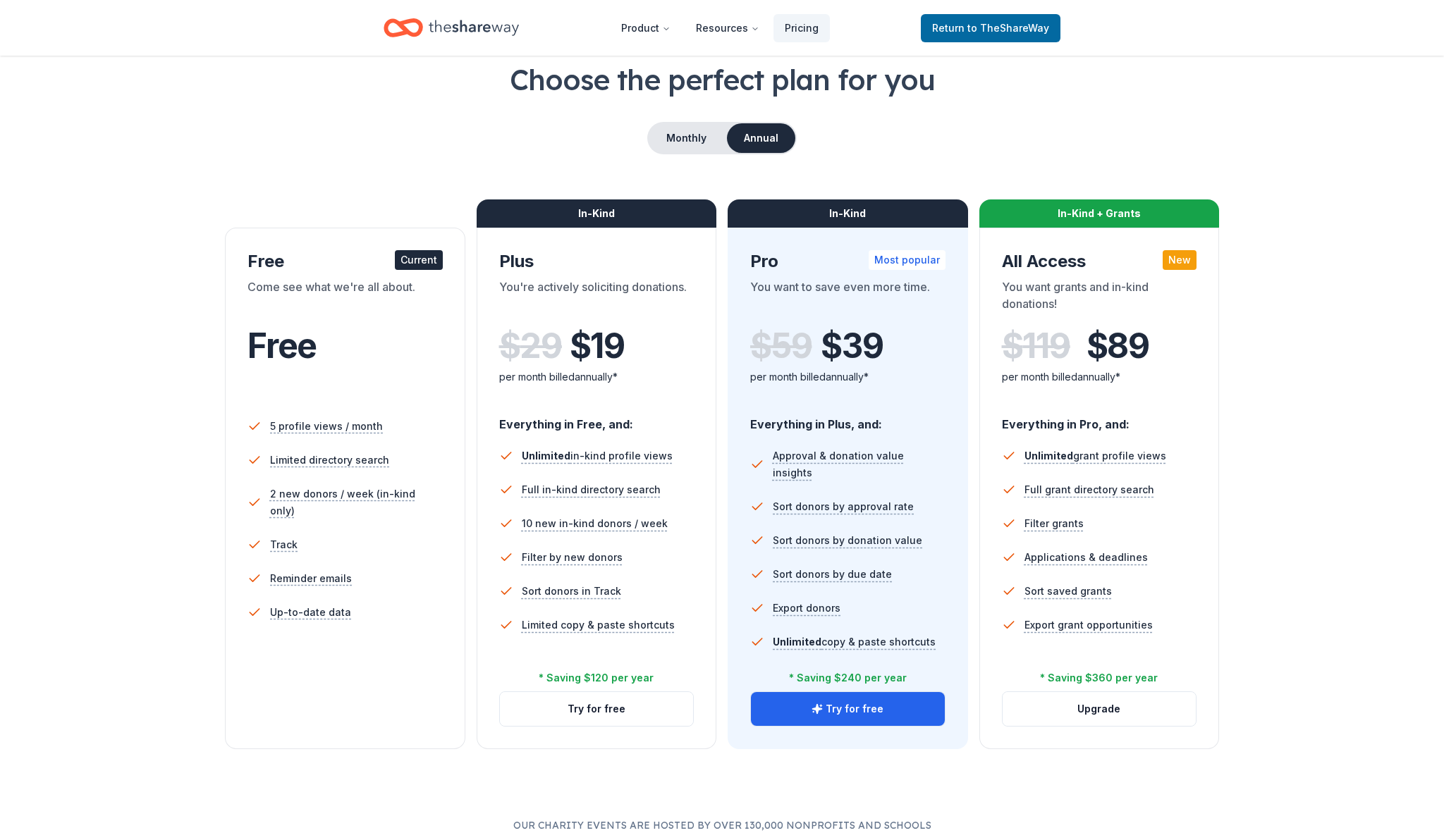
scroll to position [213, 0]
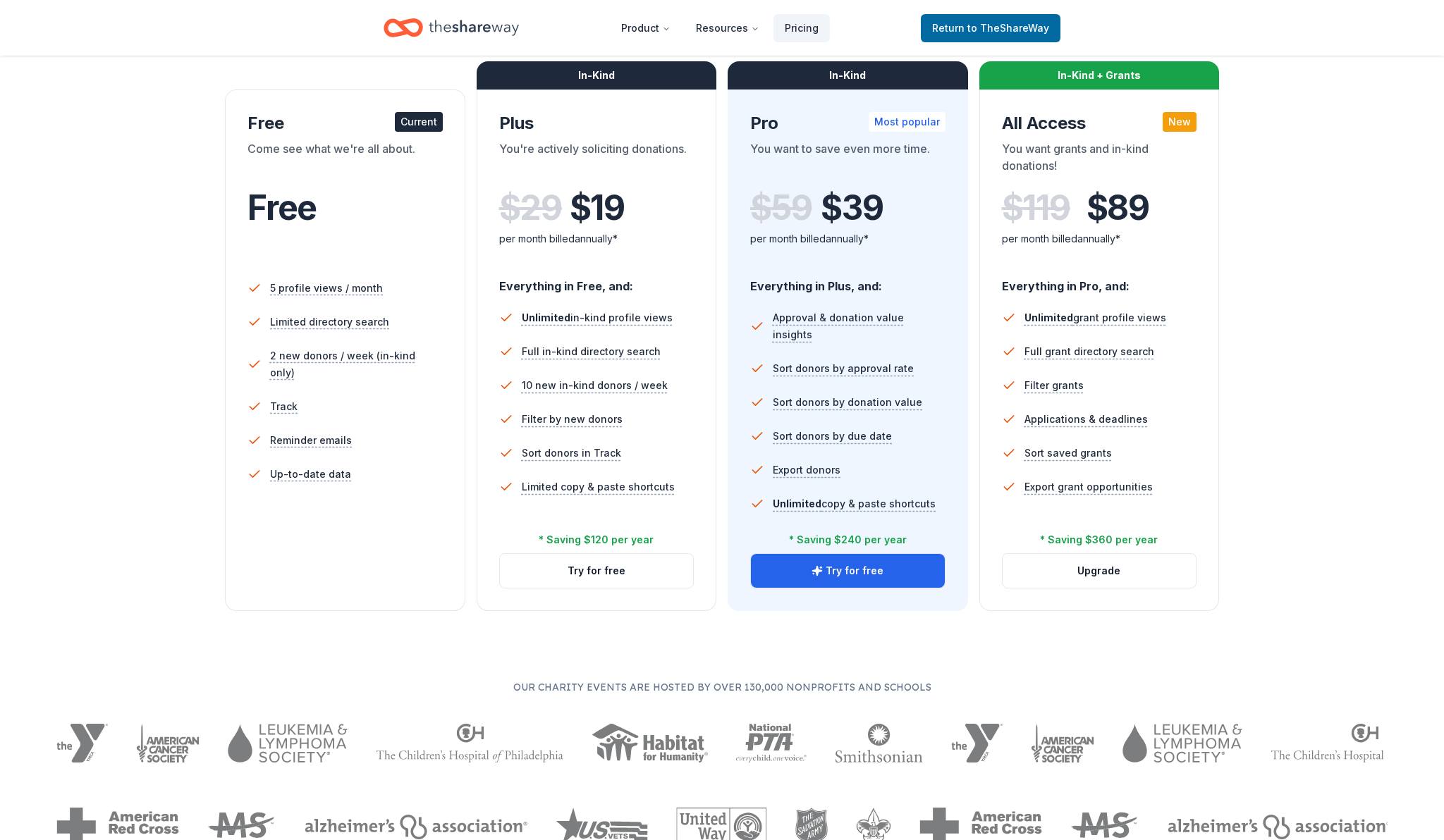
click at [386, 562] on div "Free Current Come see what we're all about. Free 5 profile views / month Limite…" at bounding box center [345, 350] width 240 height 521
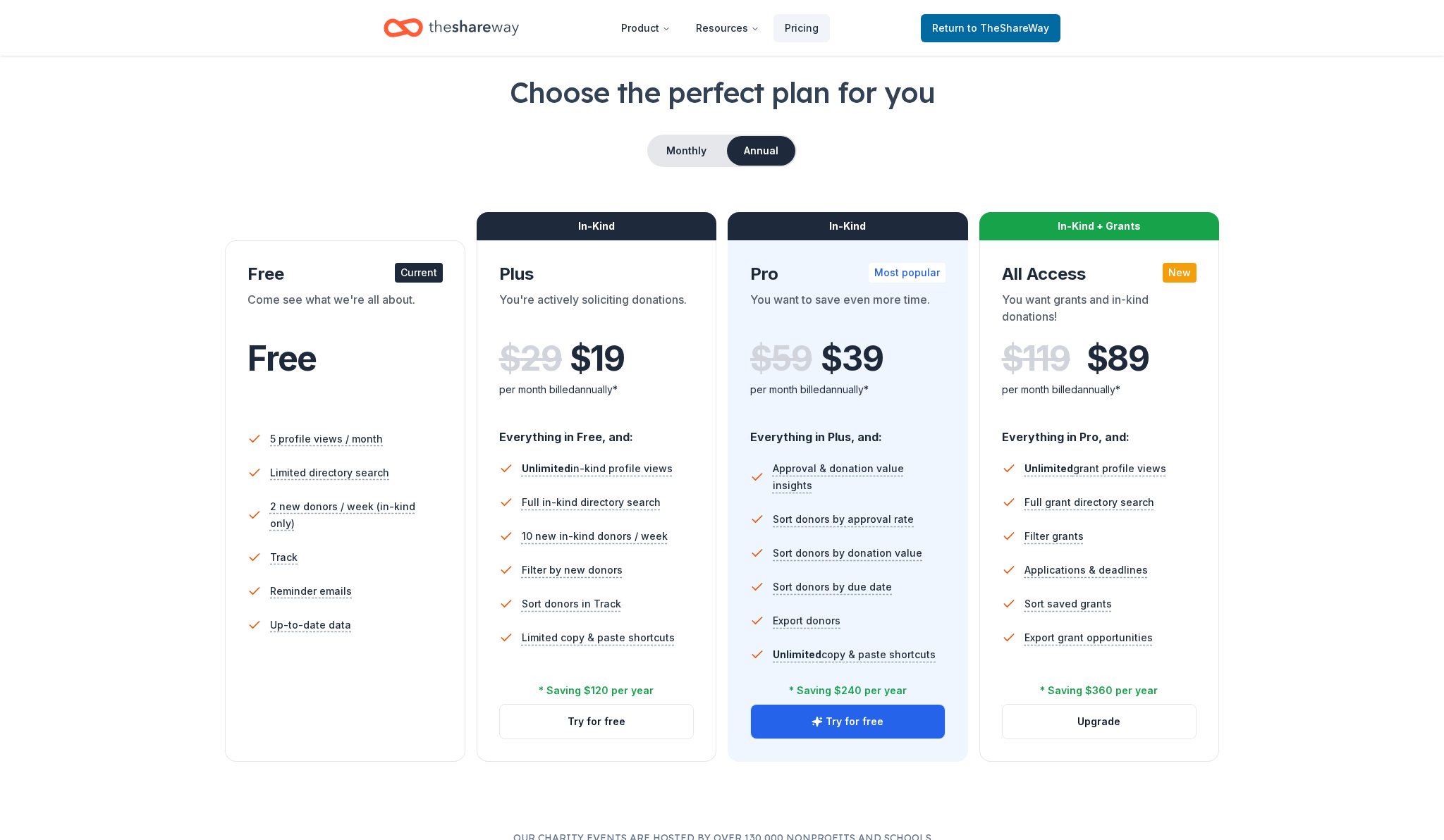
scroll to position [60, 0]
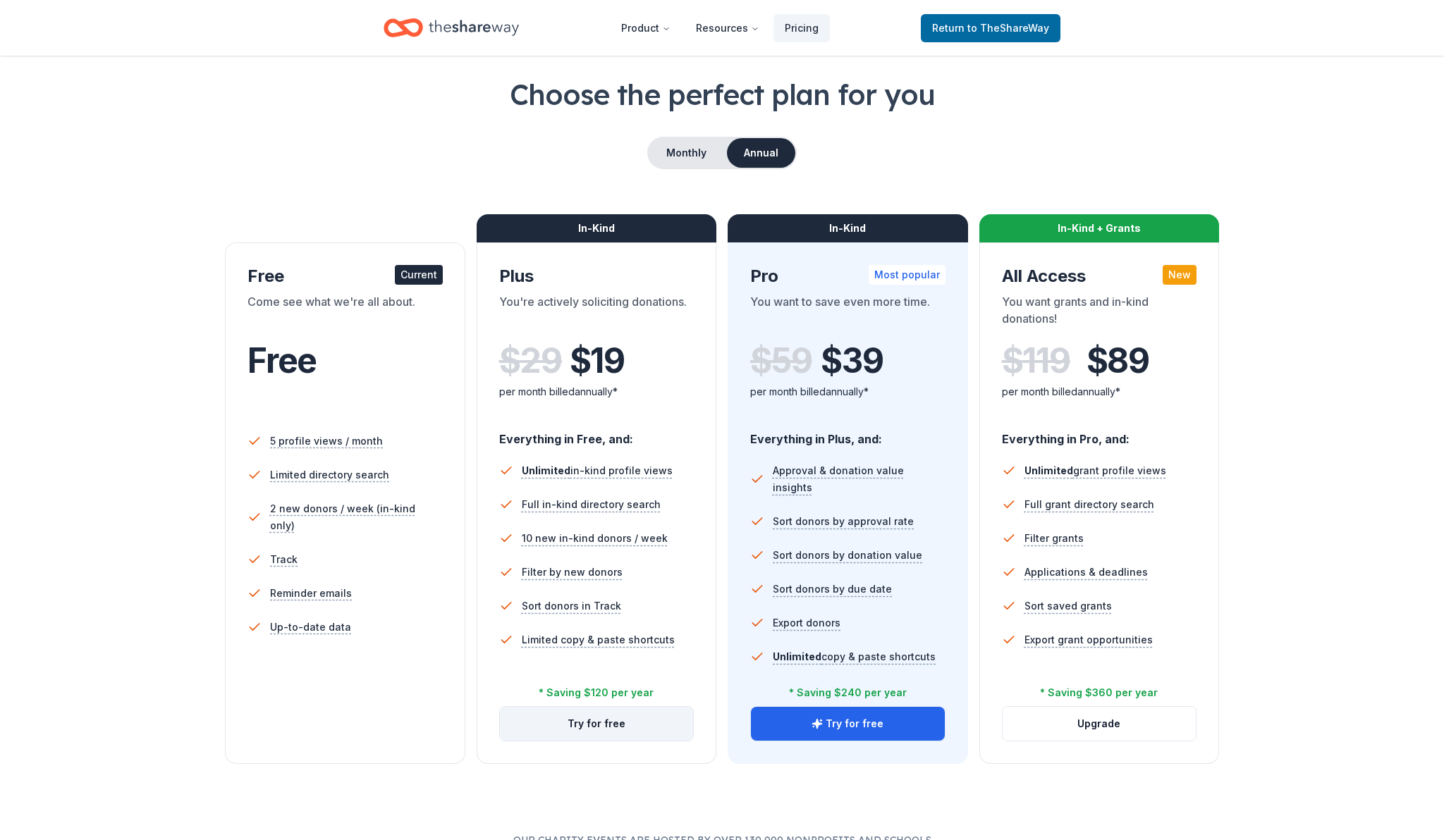
click at [548, 718] on button "Try for free" at bounding box center [596, 724] width 194 height 34
